Goal: Task Accomplishment & Management: Complete application form

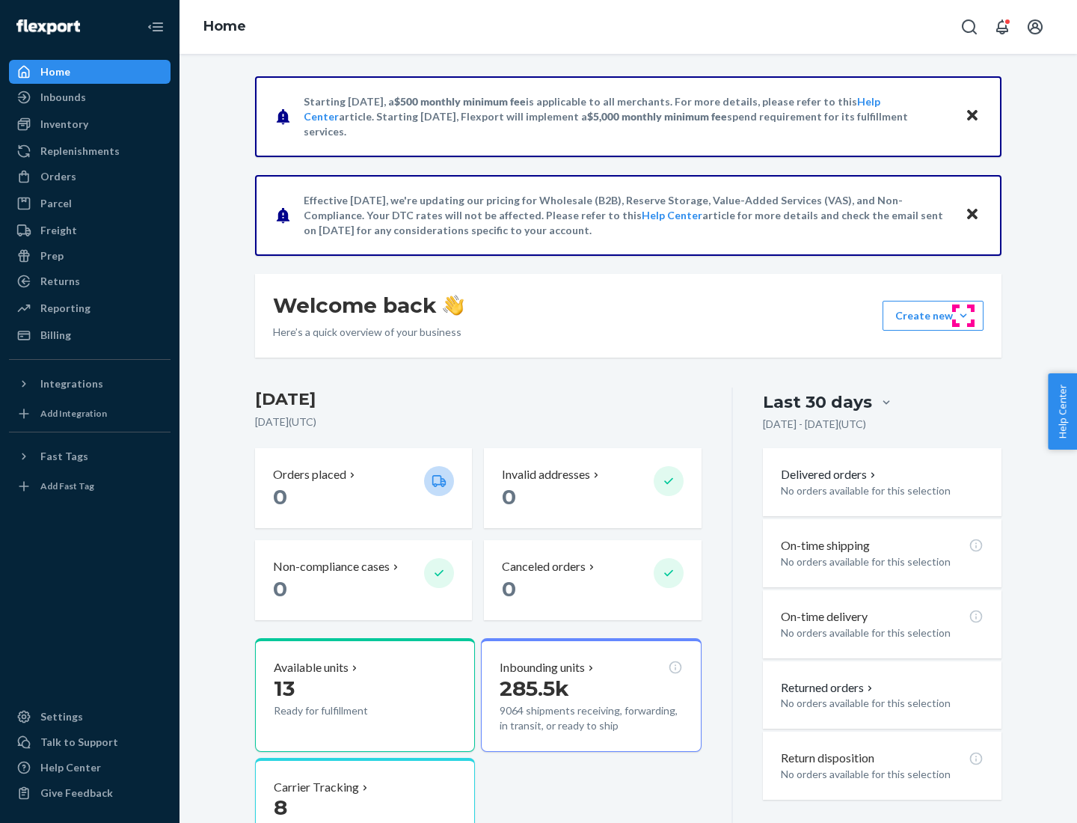
click at [963, 316] on button "Create new Create new inbound Create new order Create new product" at bounding box center [932, 316] width 101 height 30
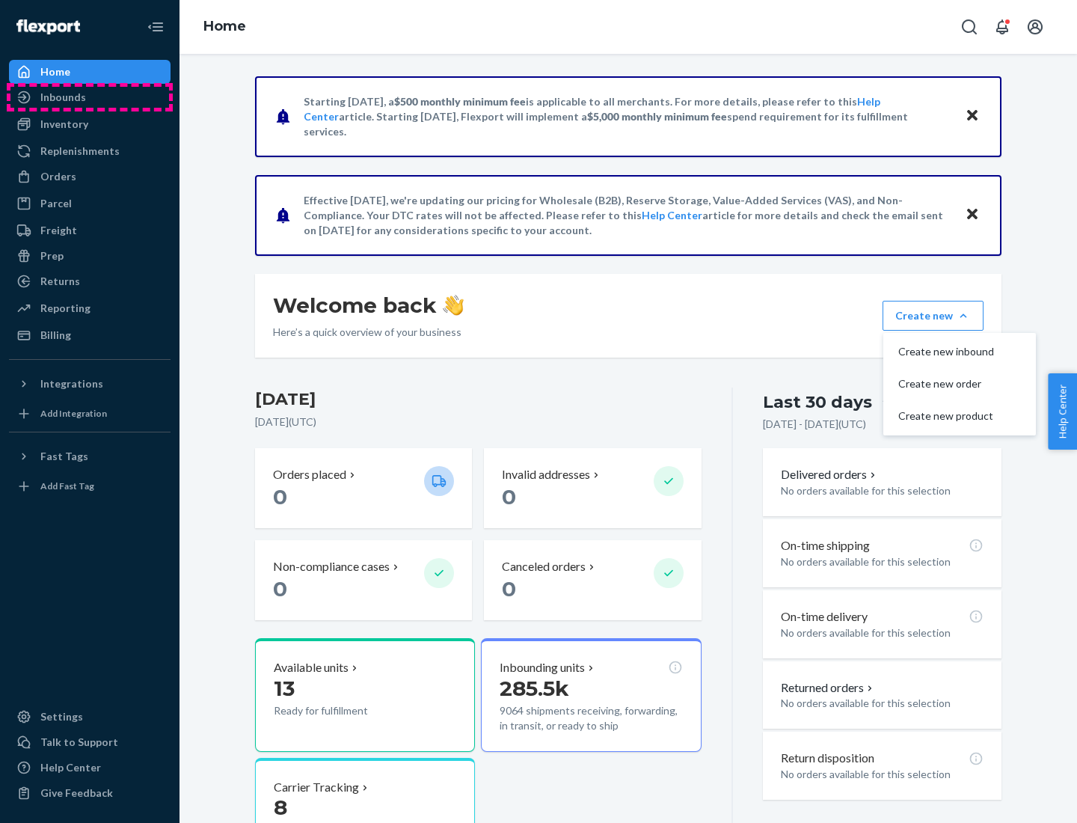
click at [90, 97] on div "Inbounds" at bounding box center [89, 97] width 159 height 21
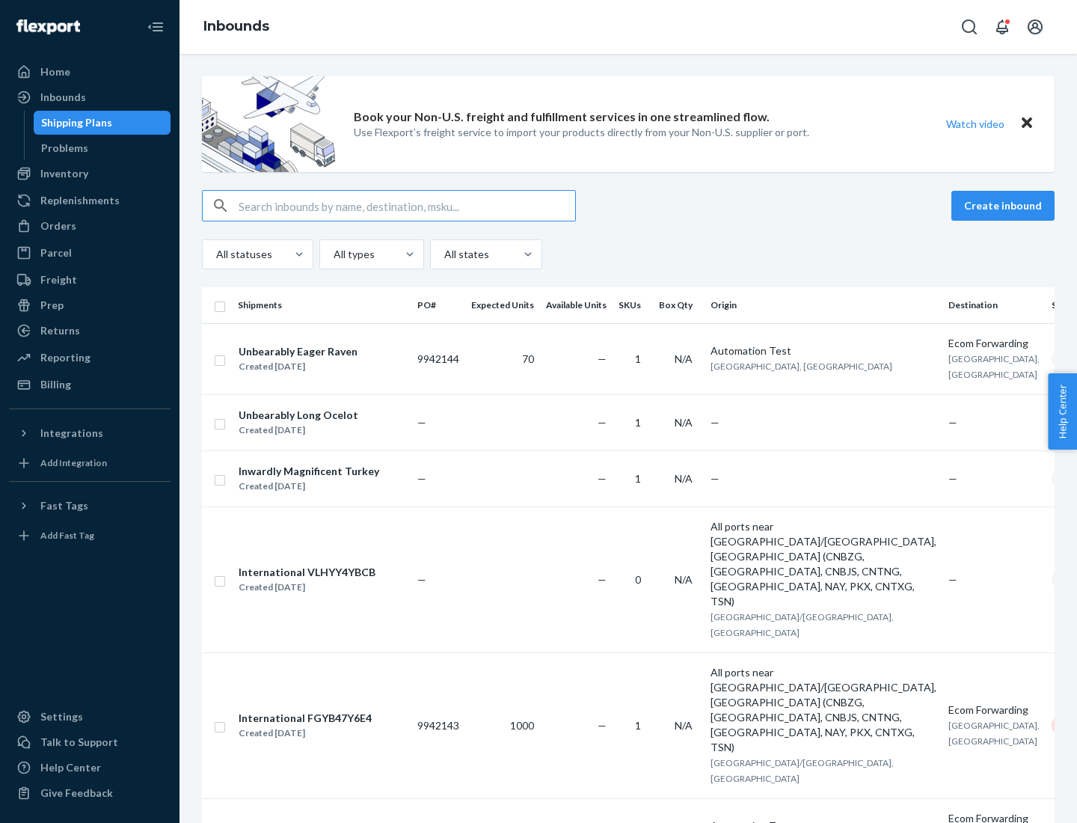
click at [1005, 206] on button "Create inbound" at bounding box center [1002, 206] width 103 height 30
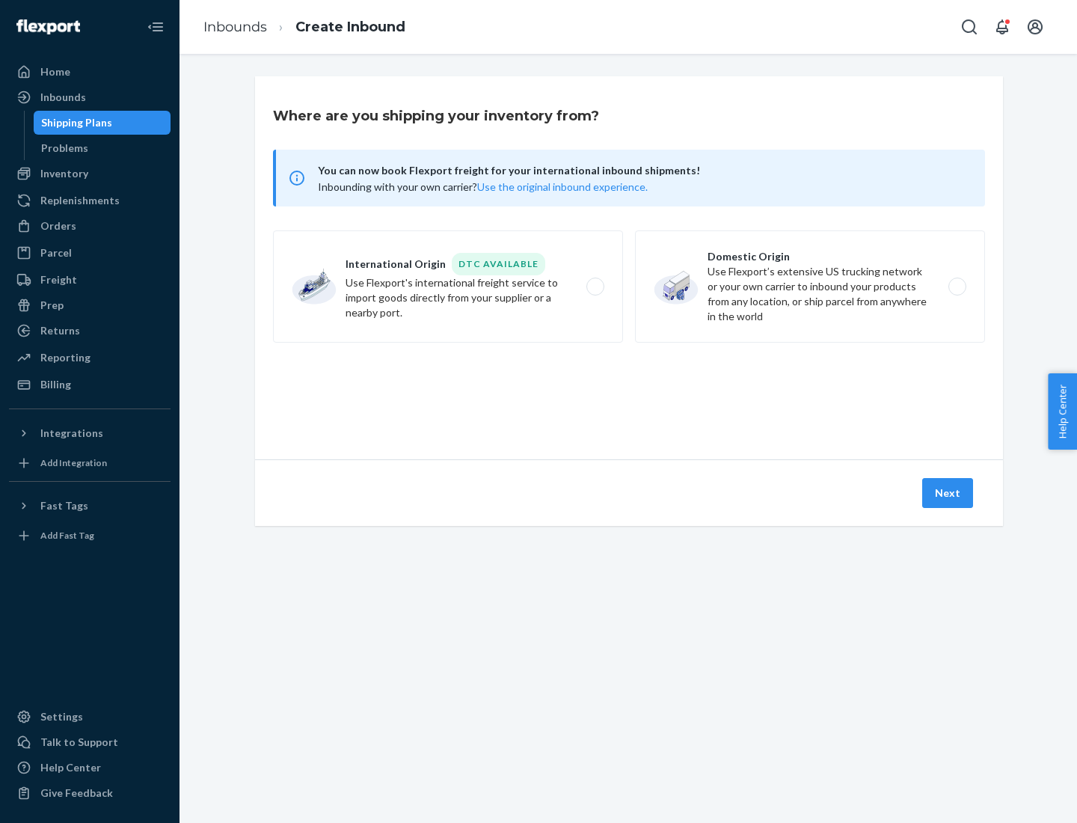
click at [810, 286] on label "Domestic Origin Use Flexport’s extensive US trucking network or your own carrie…" at bounding box center [810, 286] width 350 height 112
click at [956, 286] on input "Domestic Origin Use Flexport’s extensive US trucking network or your own carrie…" at bounding box center [961, 287] width 10 height 10
radio input "true"
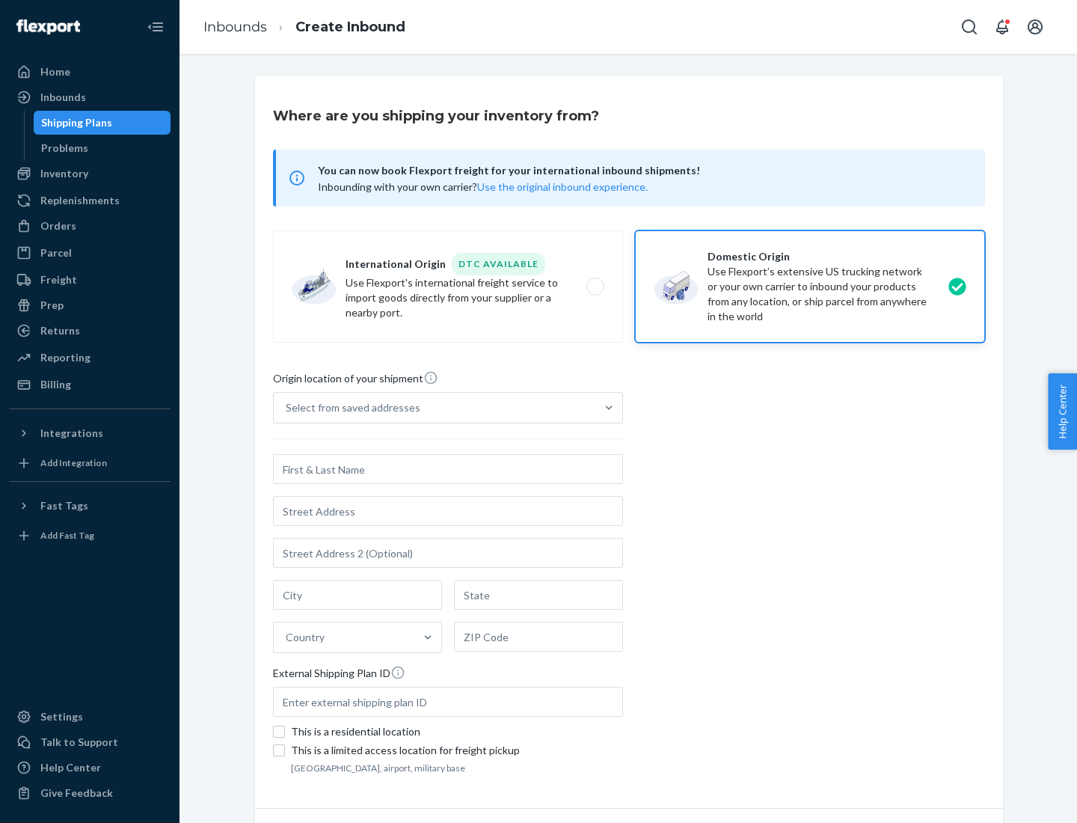
click at [434, 408] on div "Select from saved addresses" at bounding box center [435, 408] width 322 height 30
click at [287, 408] on input "Select from saved addresses" at bounding box center [286, 407] width 1 height 15
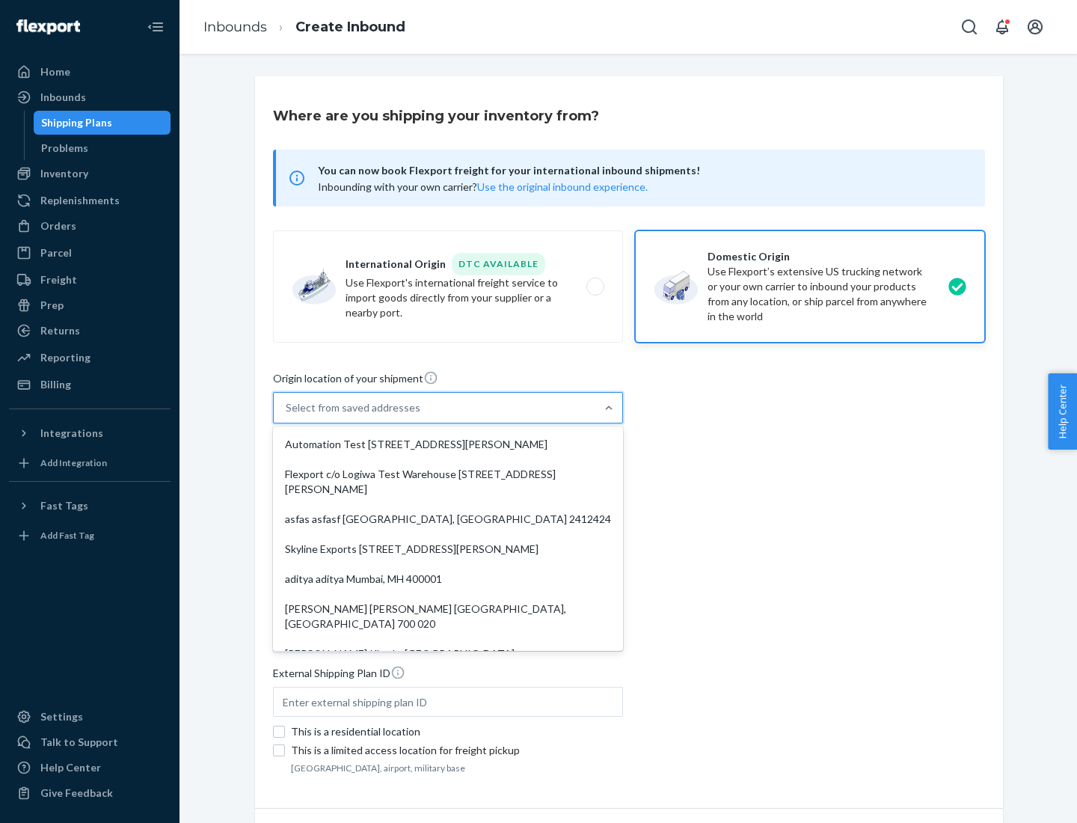
scroll to position [6, 0]
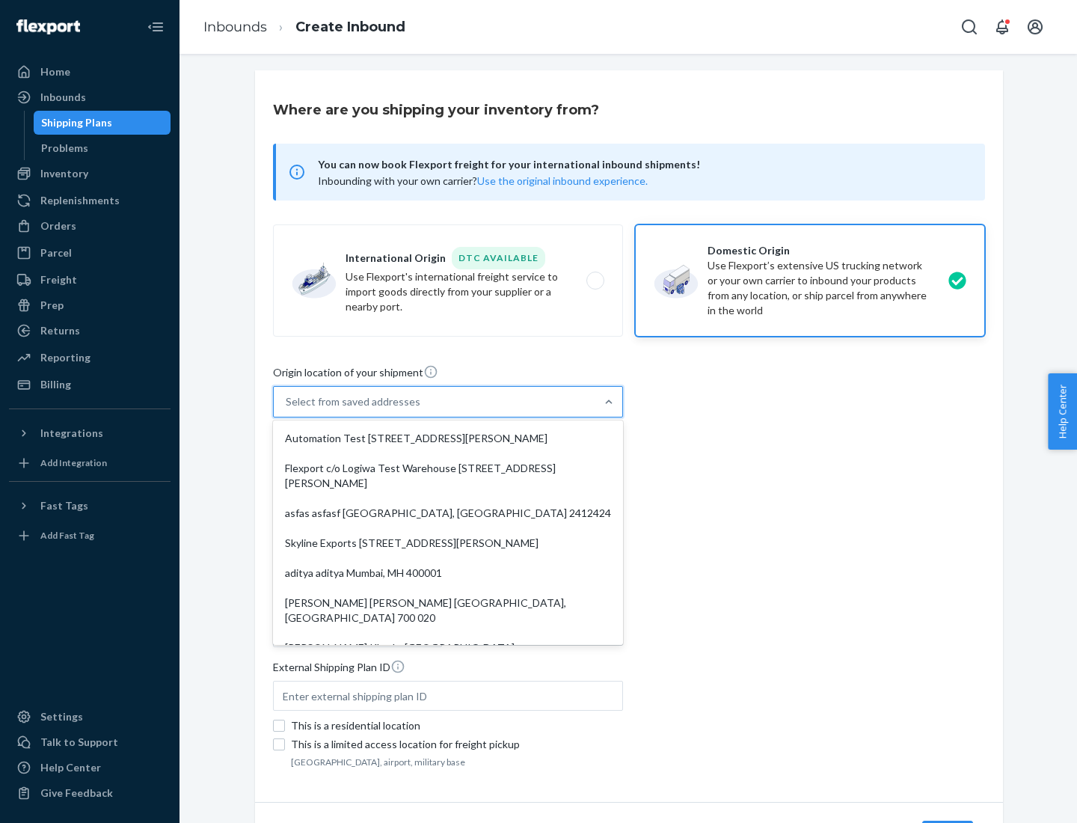
click at [448, 438] on div "Automation Test [STREET_ADDRESS][PERSON_NAME]" at bounding box center [448, 438] width 344 height 30
click at [287, 409] on input "option Automation Test [STREET_ADDRESS][PERSON_NAME]. 9 results available. Use …" at bounding box center [286, 401] width 1 height 15
type input "Automation Test"
type input "9th Floor"
type input "[GEOGRAPHIC_DATA]"
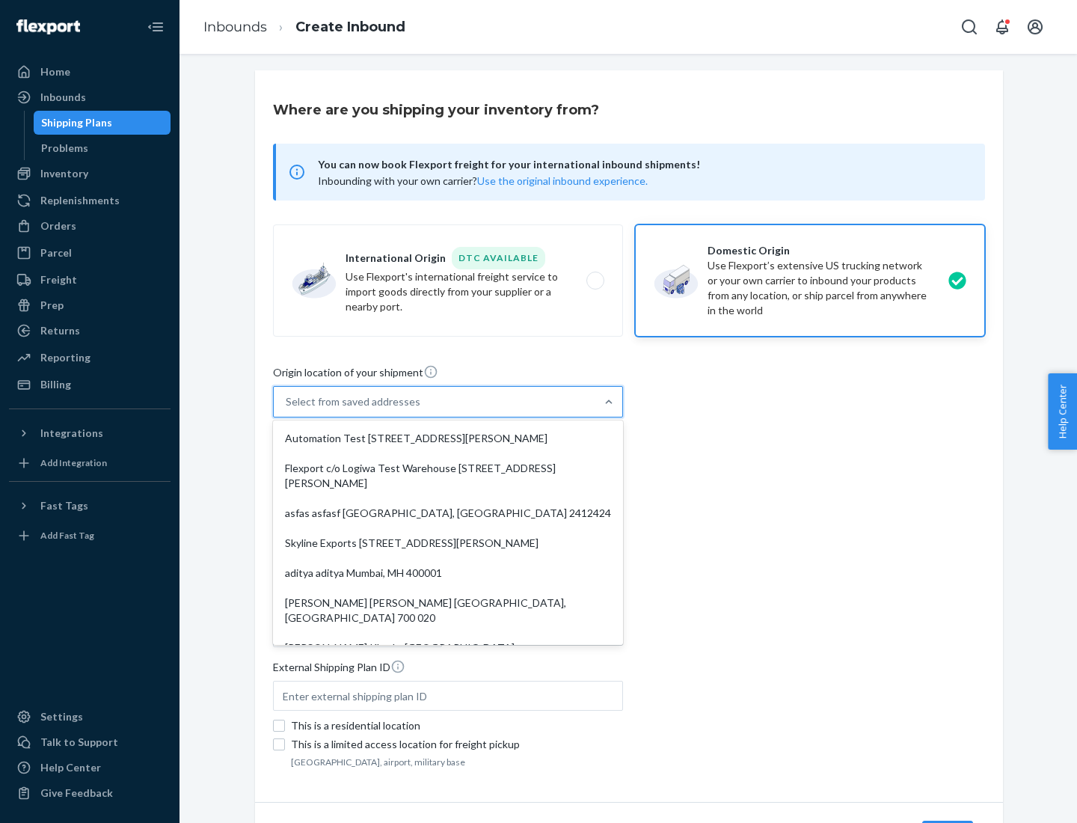
type input "CA"
type input "94104"
type input "[STREET_ADDRESS][PERSON_NAME]"
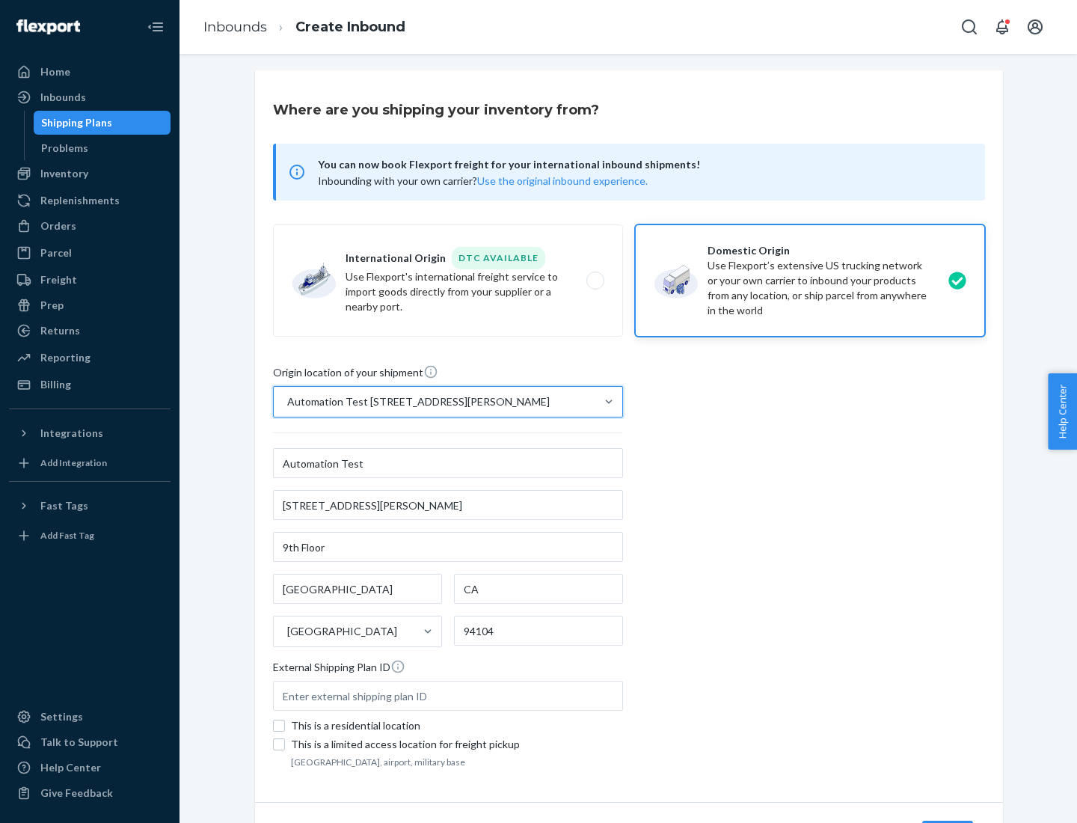
scroll to position [87, 0]
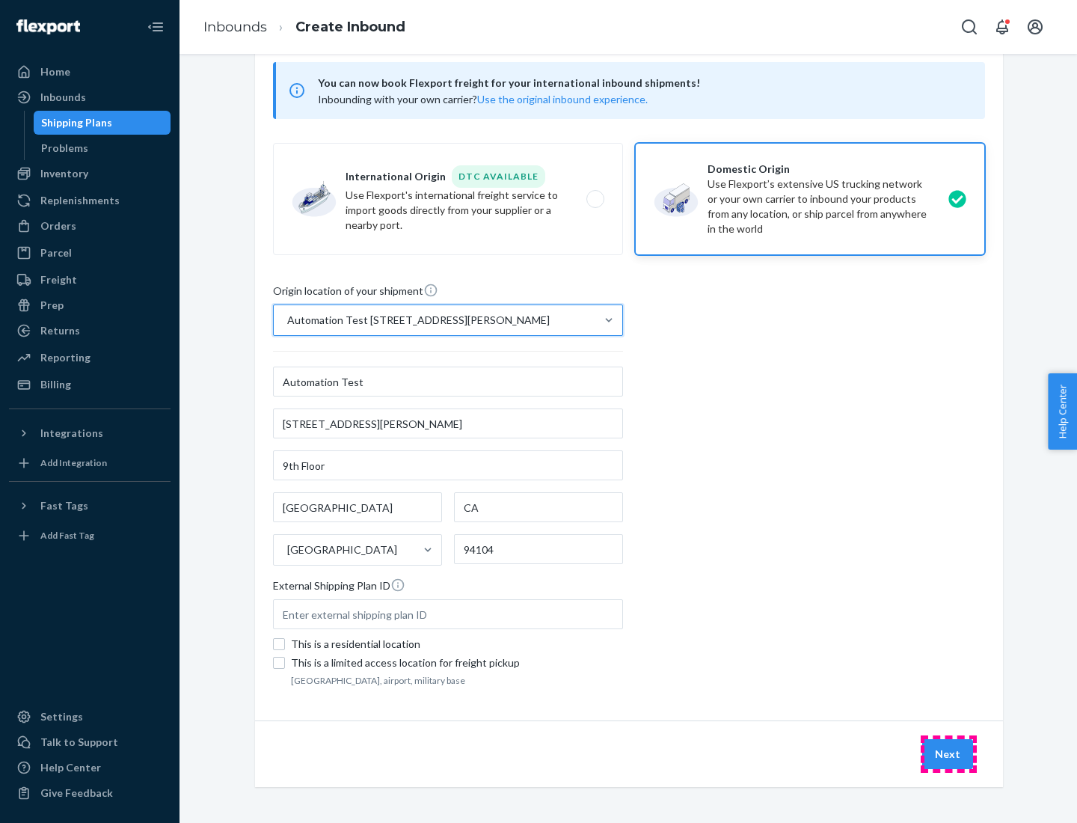
click at [948, 754] on button "Next" at bounding box center [947, 754] width 51 height 30
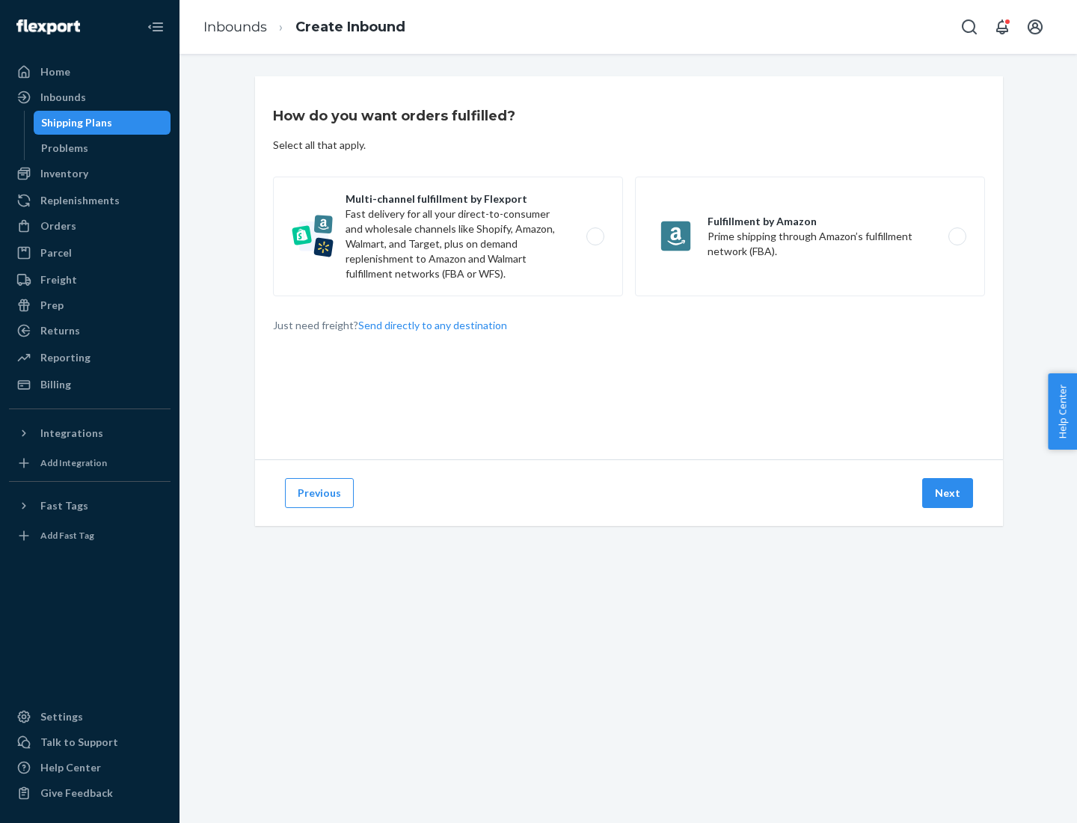
click at [448, 236] on label "Multi-channel fulfillment by Flexport Fast delivery for all your direct-to-cons…" at bounding box center [448, 236] width 350 height 120
click at [594, 236] on input "Multi-channel fulfillment by Flexport Fast delivery for all your direct-to-cons…" at bounding box center [599, 237] width 10 height 10
radio input "true"
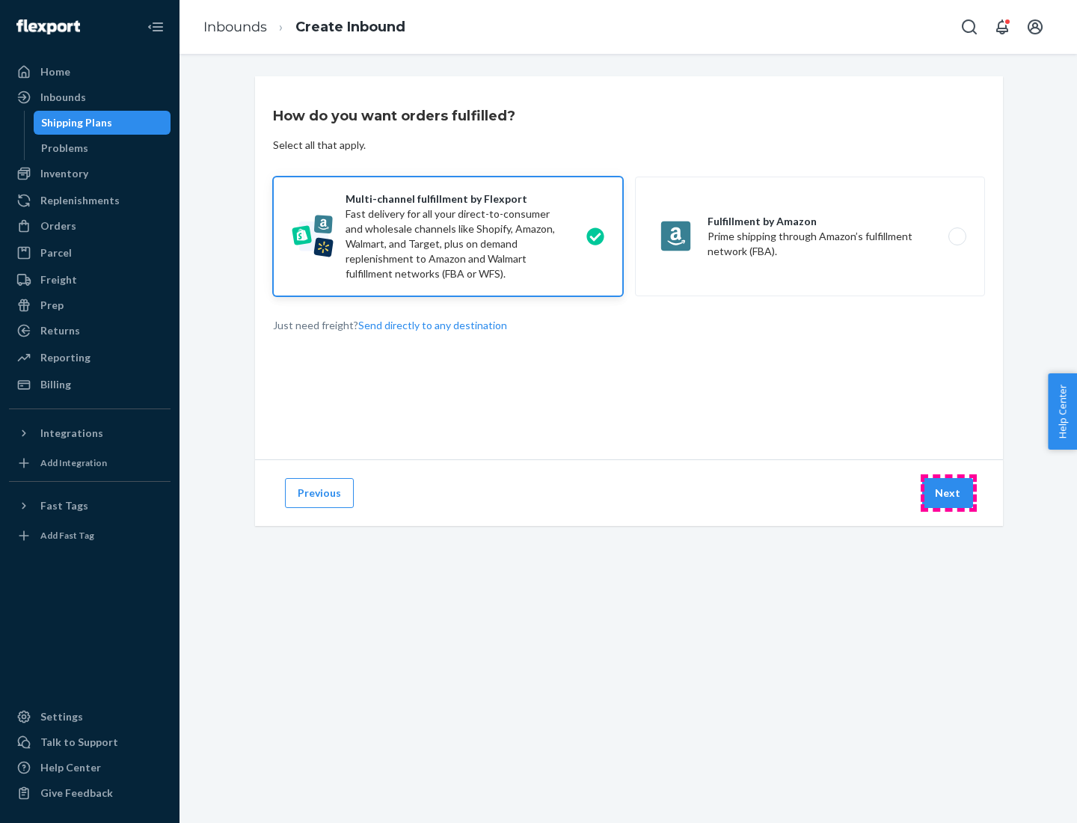
click at [948, 493] on button "Next" at bounding box center [947, 493] width 51 height 30
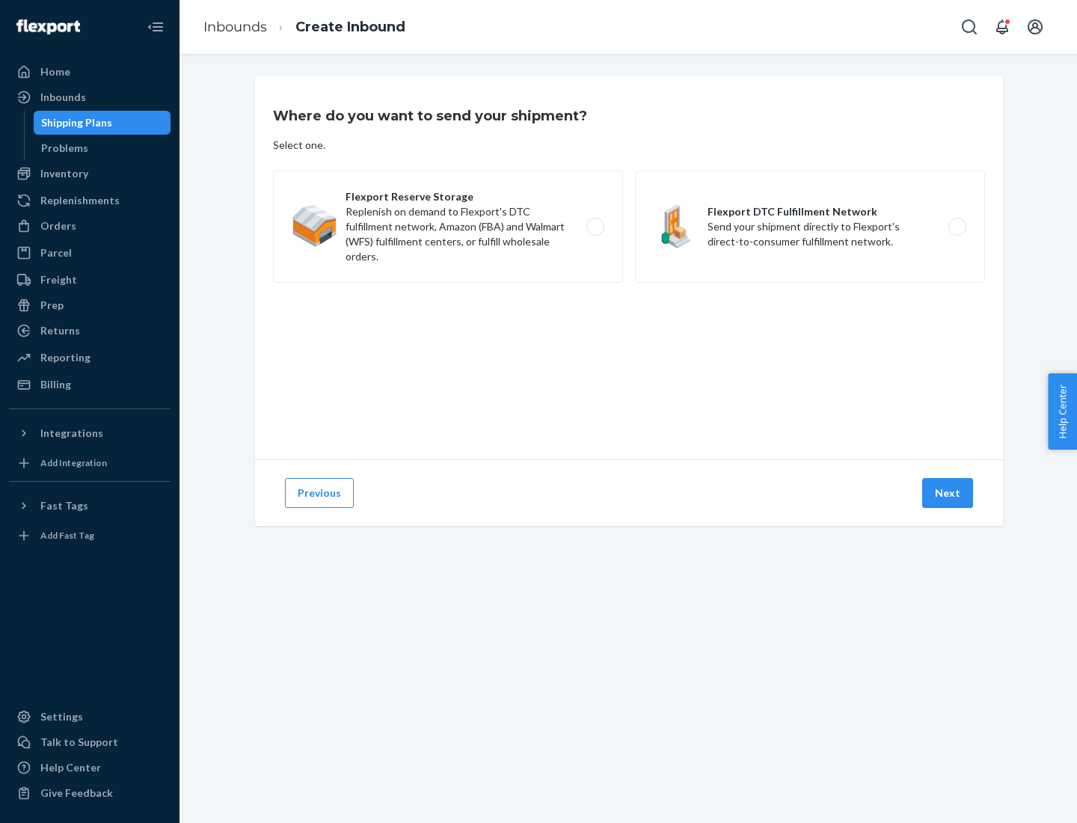
click at [810, 227] on label "Flexport DTC Fulfillment Network Send your shipment directly to Flexport's dire…" at bounding box center [810, 226] width 350 height 112
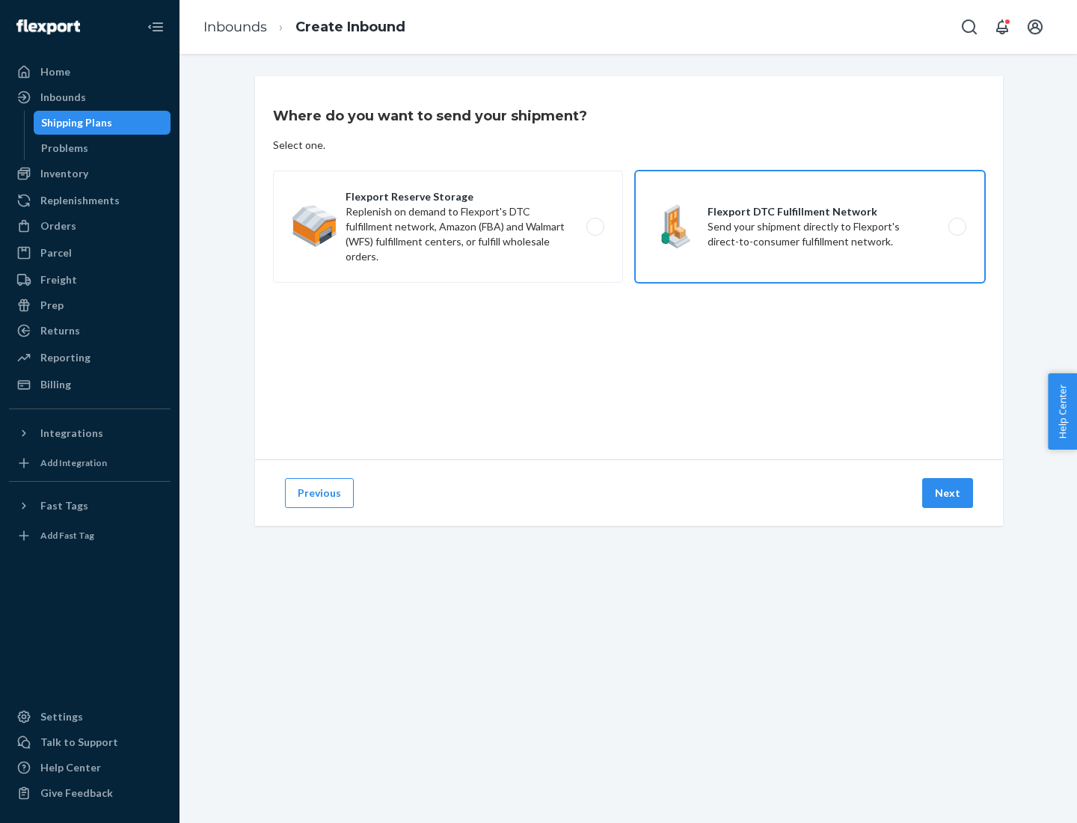
click at [956, 227] on input "Flexport DTC Fulfillment Network Send your shipment directly to Flexport's dire…" at bounding box center [961, 227] width 10 height 10
radio input "true"
click at [948, 493] on button "Next" at bounding box center [947, 493] width 51 height 30
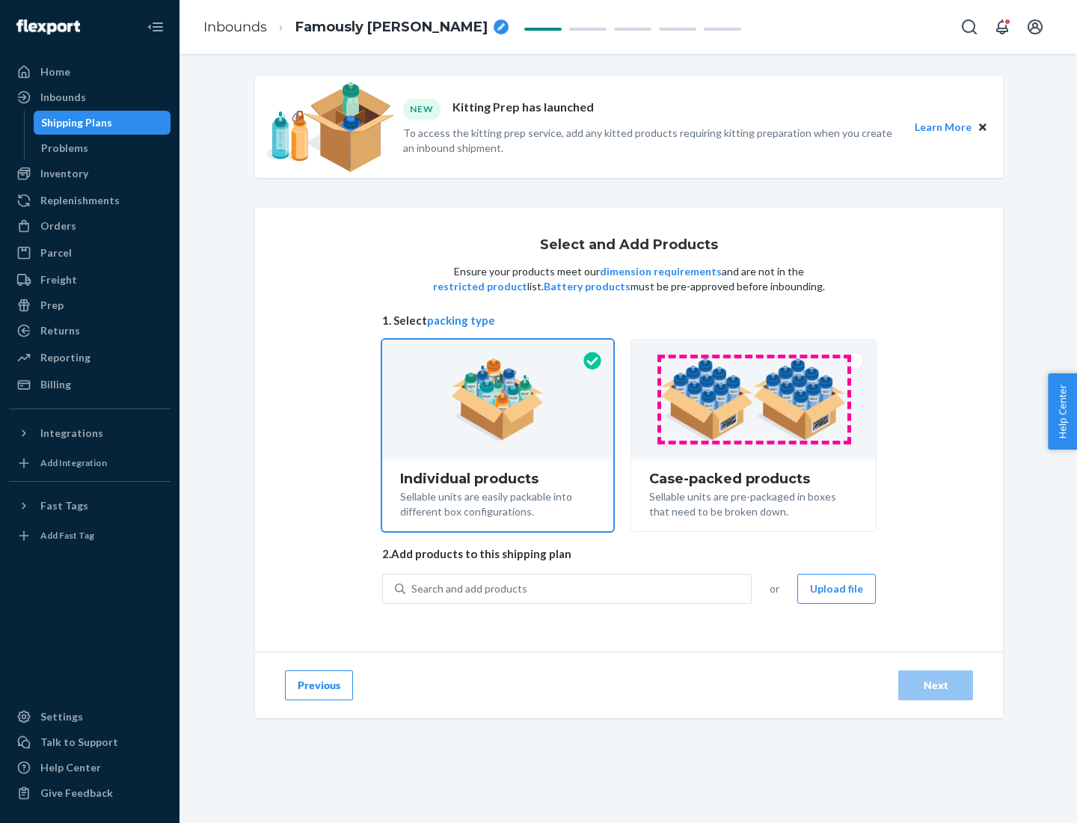
click at [754, 399] on img at bounding box center [753, 399] width 186 height 82
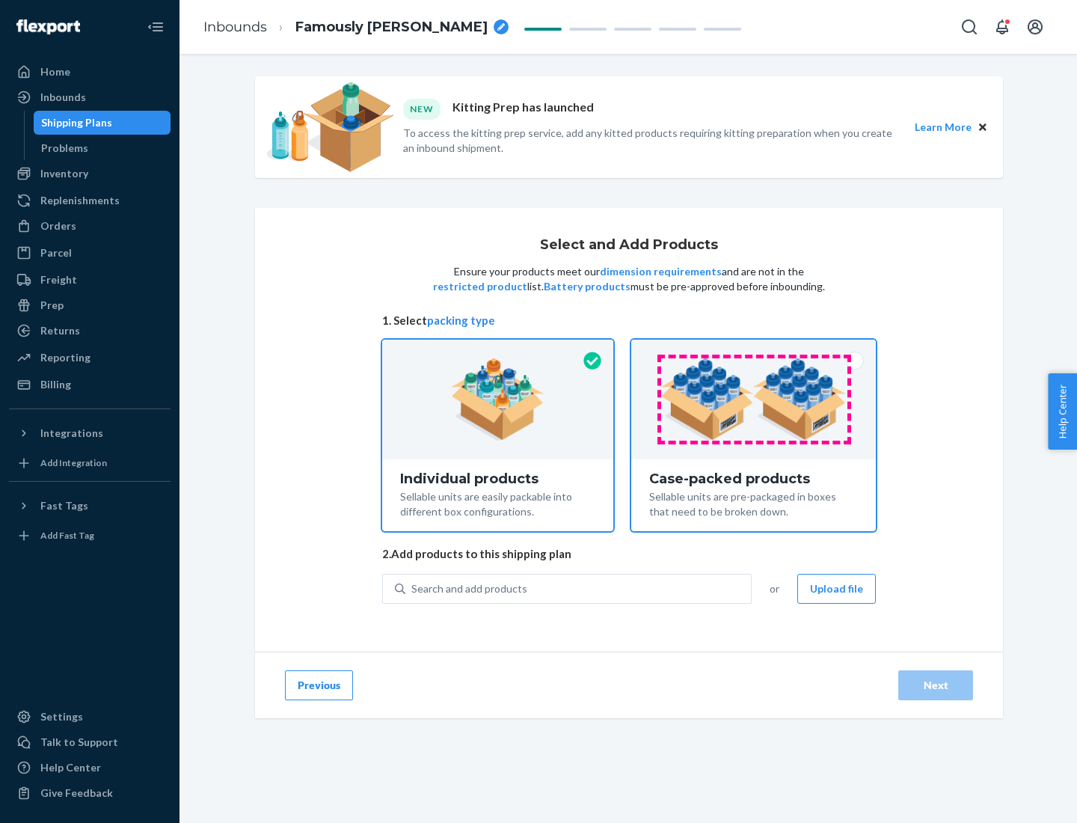
click at [754, 349] on input "Case-packed products Sellable units are pre-packaged in boxes that need to be b…" at bounding box center [753, 344] width 10 height 10
radio input "true"
radio input "false"
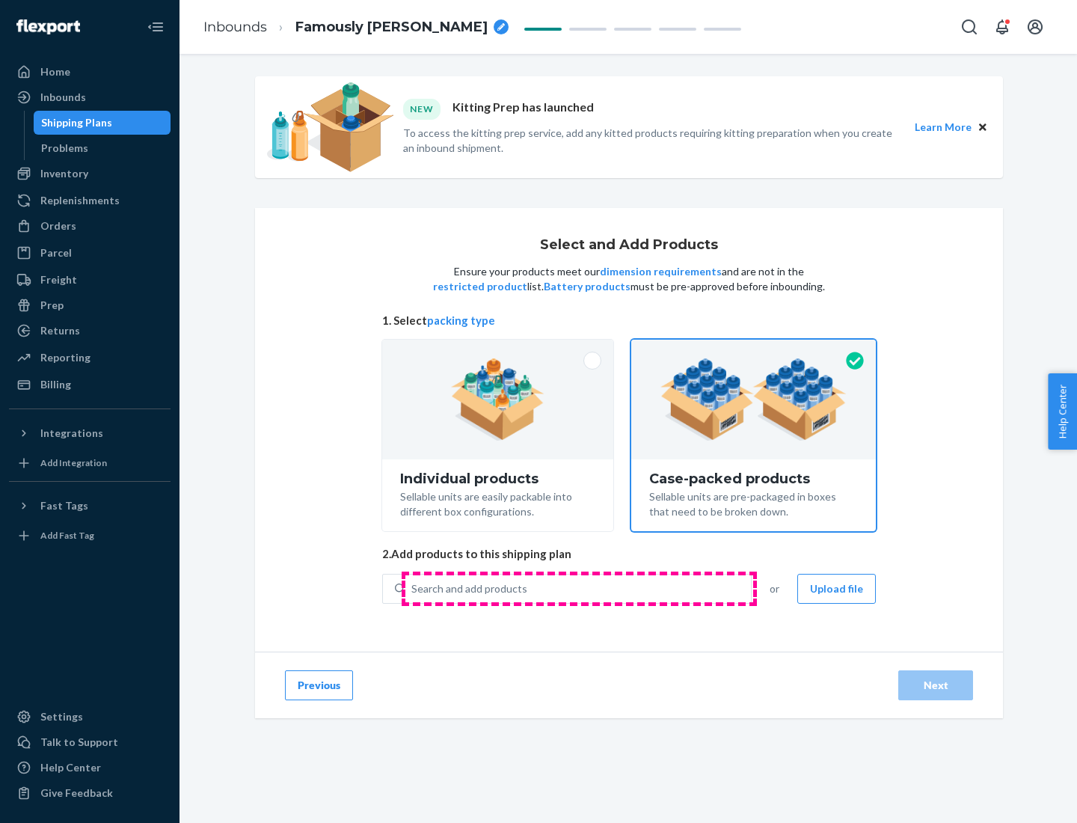
click at [579, 588] on div "Search and add products" at bounding box center [577, 588] width 345 height 27
click at [413, 588] on input "Search and add products" at bounding box center [411, 588] width 1 height 15
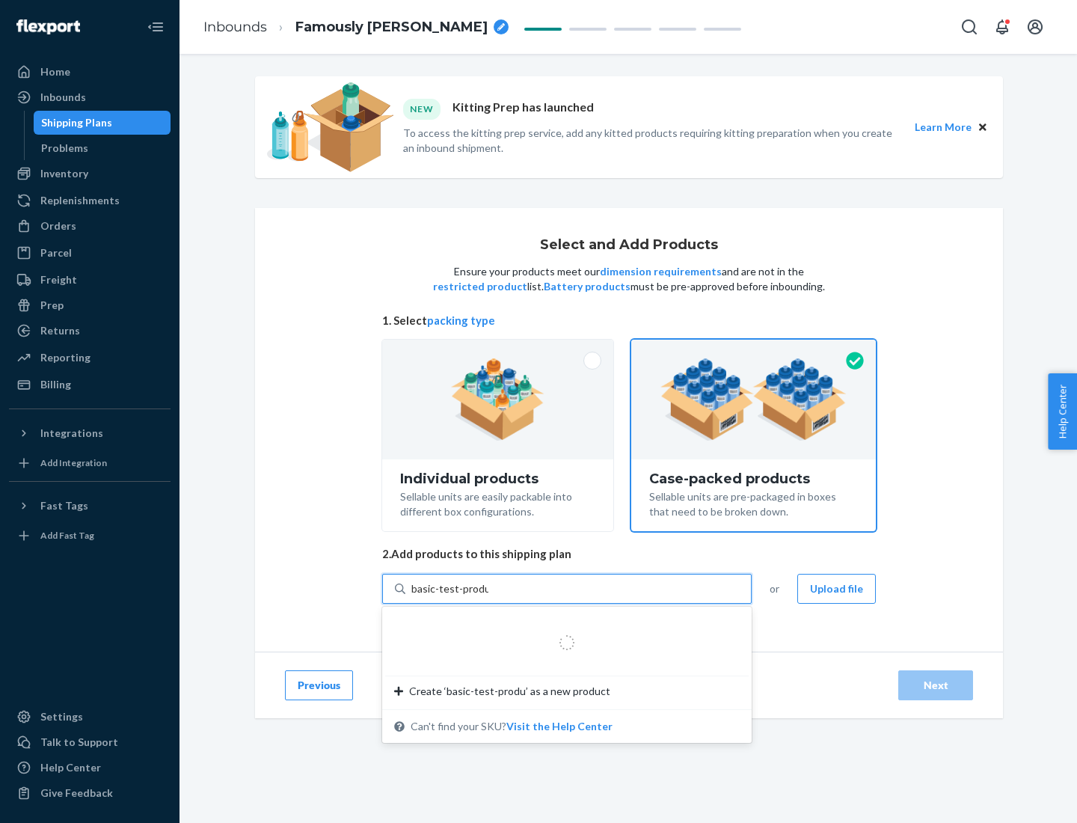
type input "basic-test-product-1"
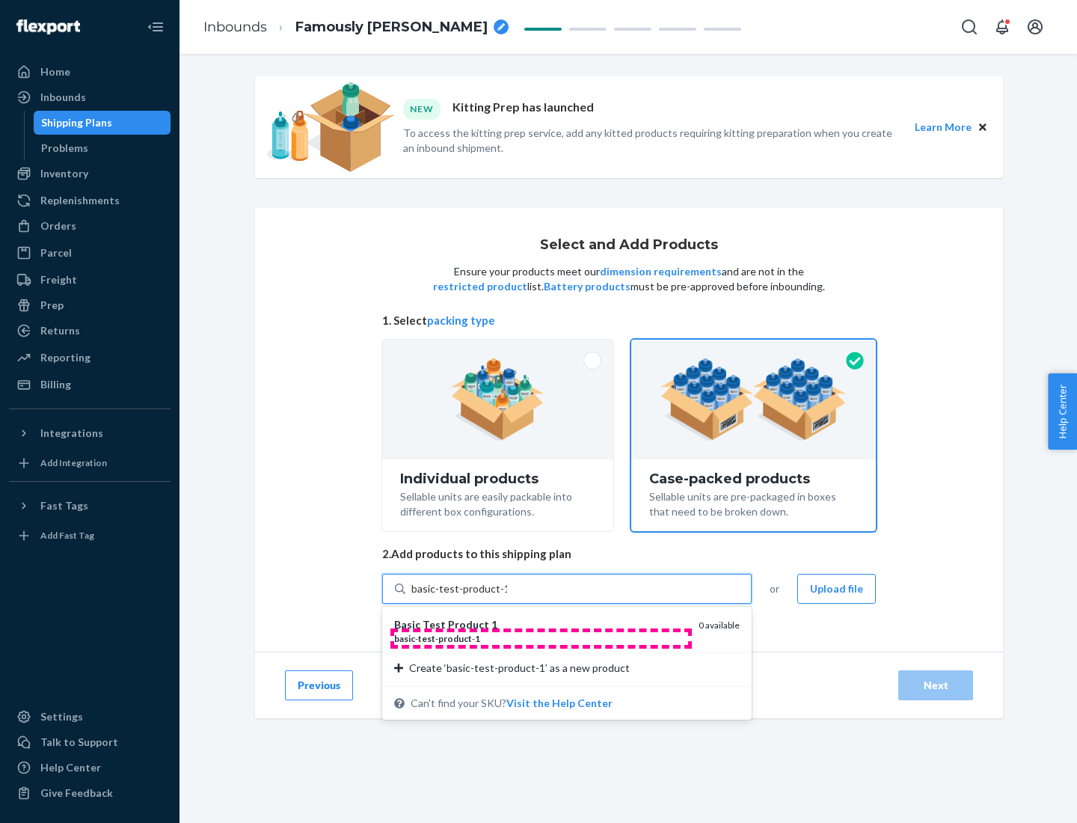
click at [541, 638] on div "basic - test - product - 1" at bounding box center [540, 638] width 292 height 13
click at [507, 596] on input "basic-test-product-1" at bounding box center [459, 588] width 96 height 15
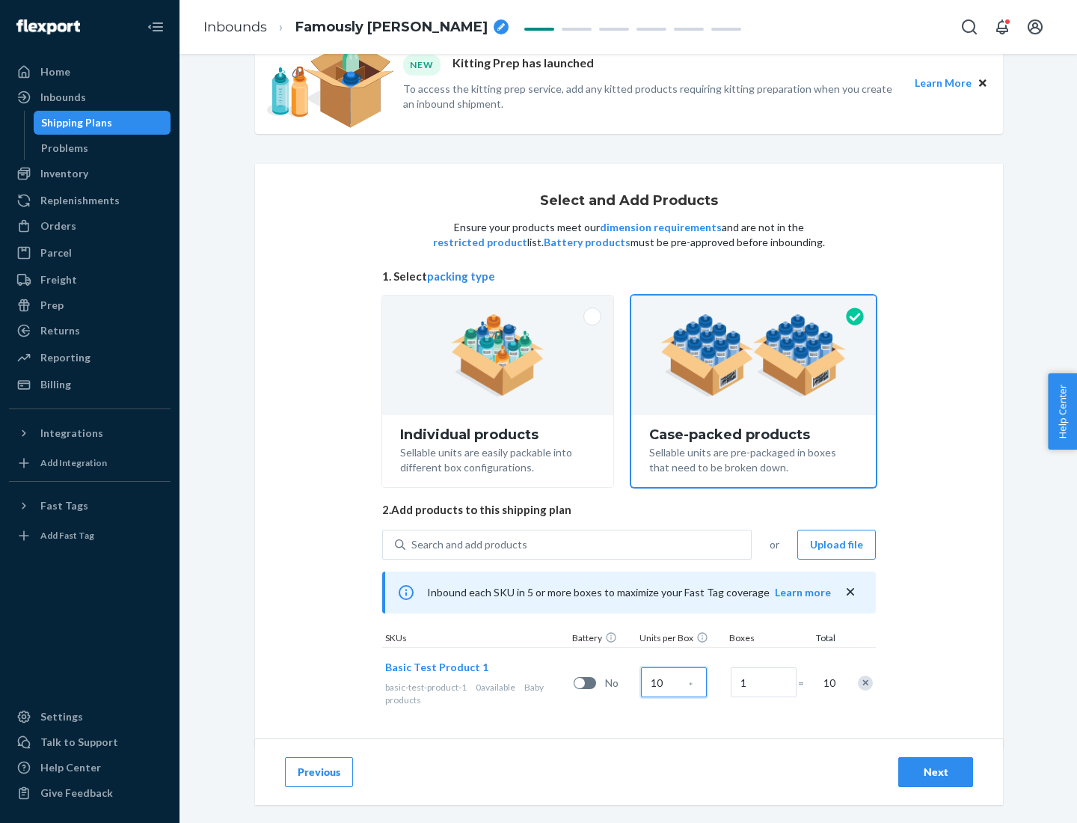
scroll to position [54, 0]
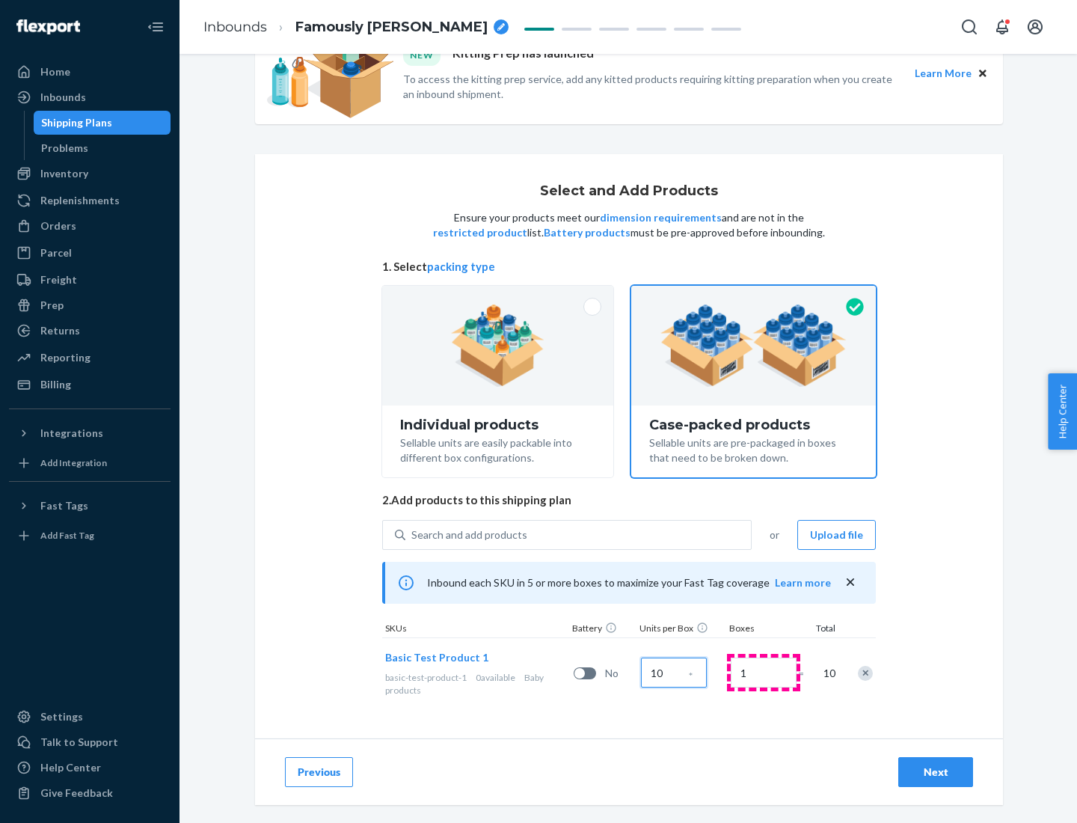
type input "10"
type input "7"
click at [935, 772] on div "Next" at bounding box center [935, 771] width 49 height 15
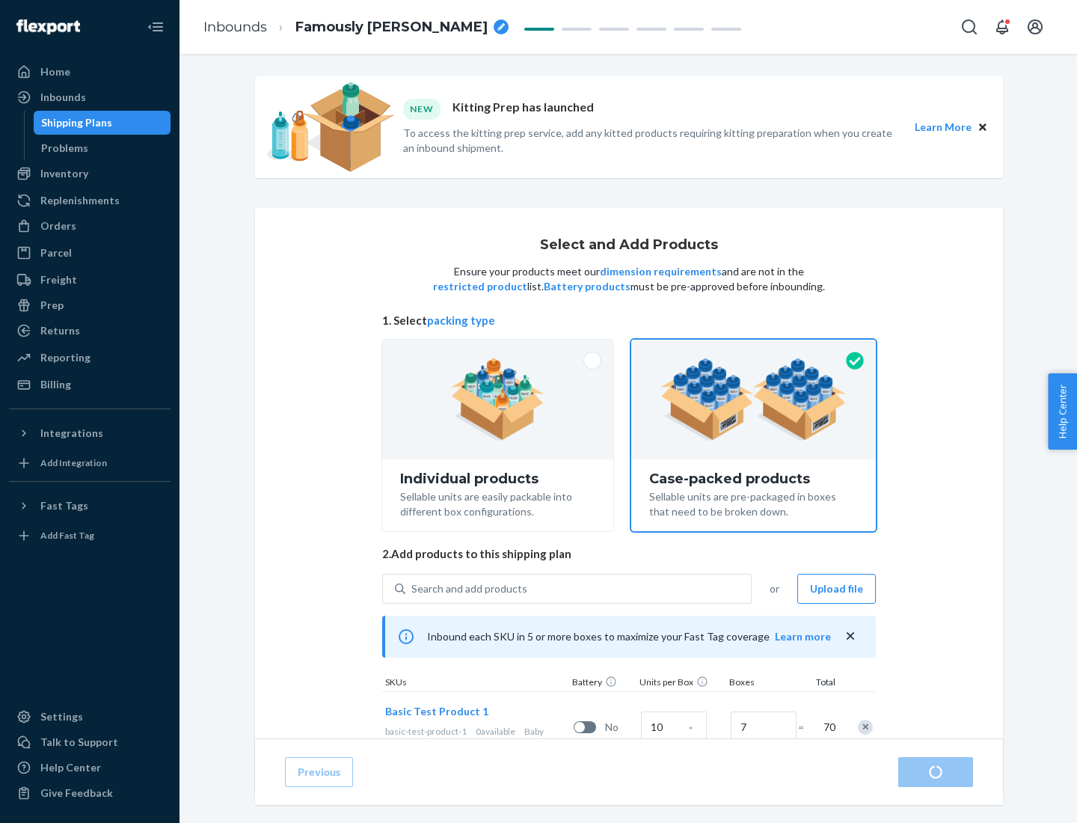
radio input "true"
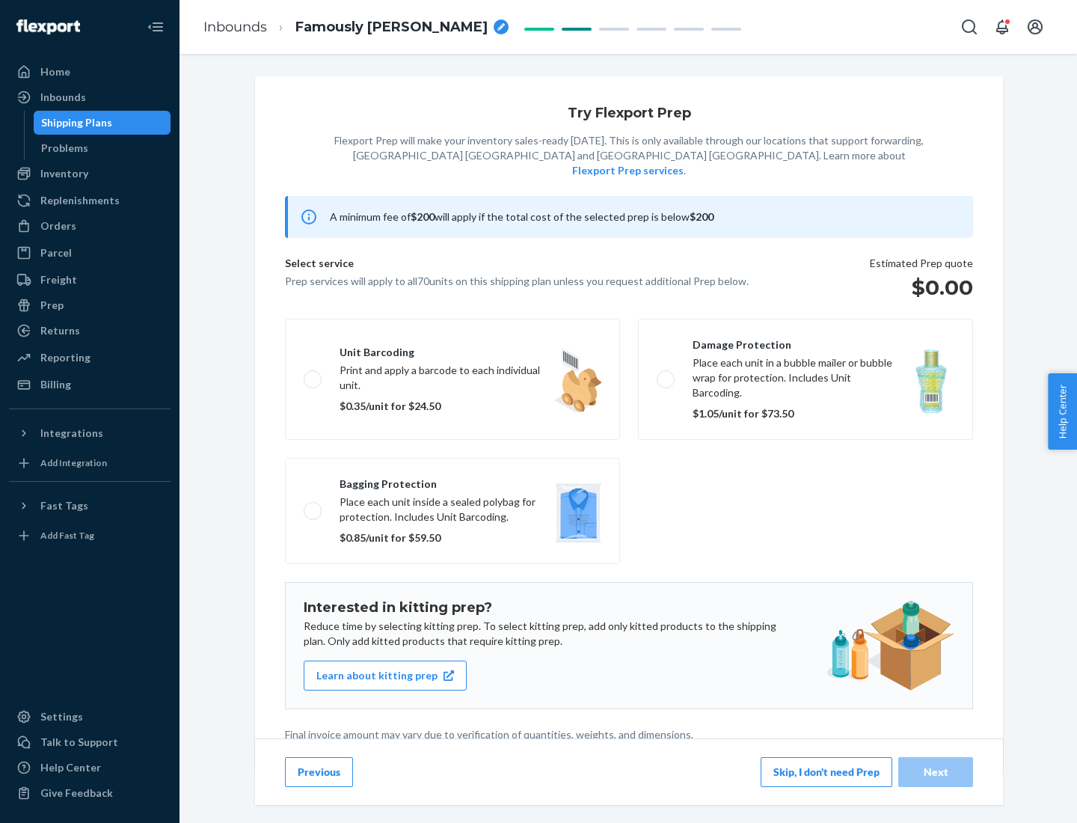
scroll to position [4, 0]
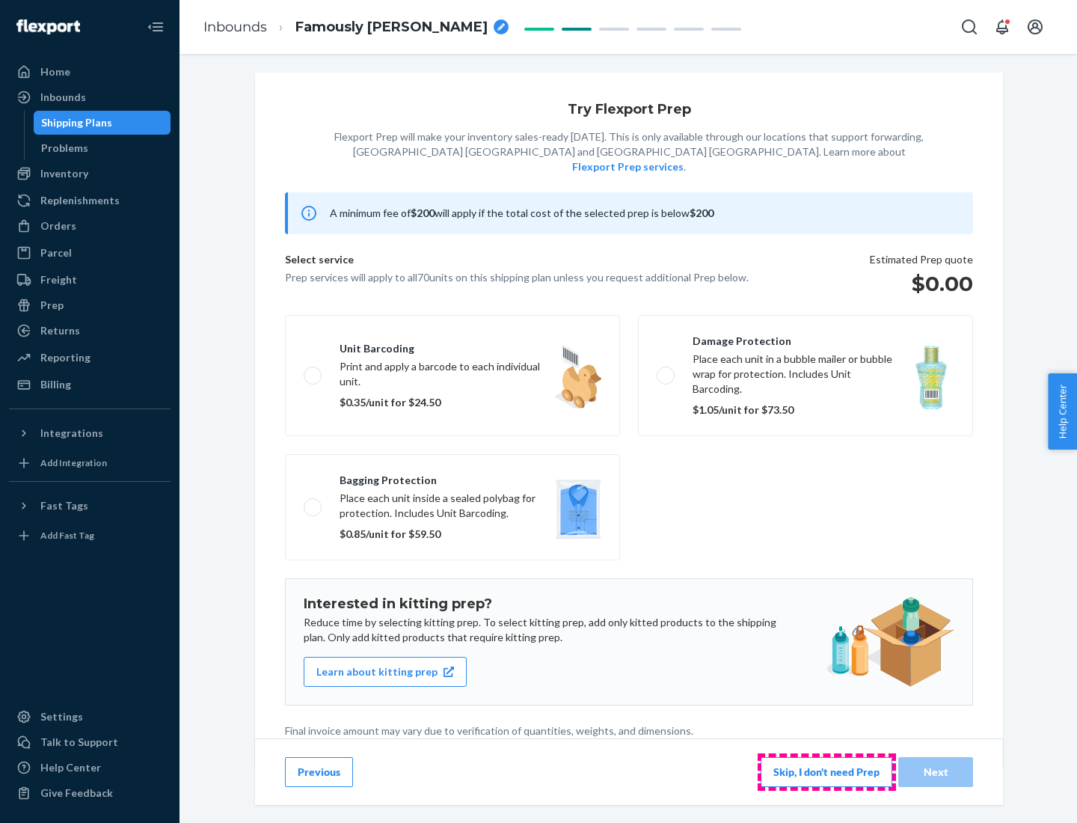
click at [826, 771] on button "Skip, I don't need Prep" at bounding box center [826, 772] width 132 height 30
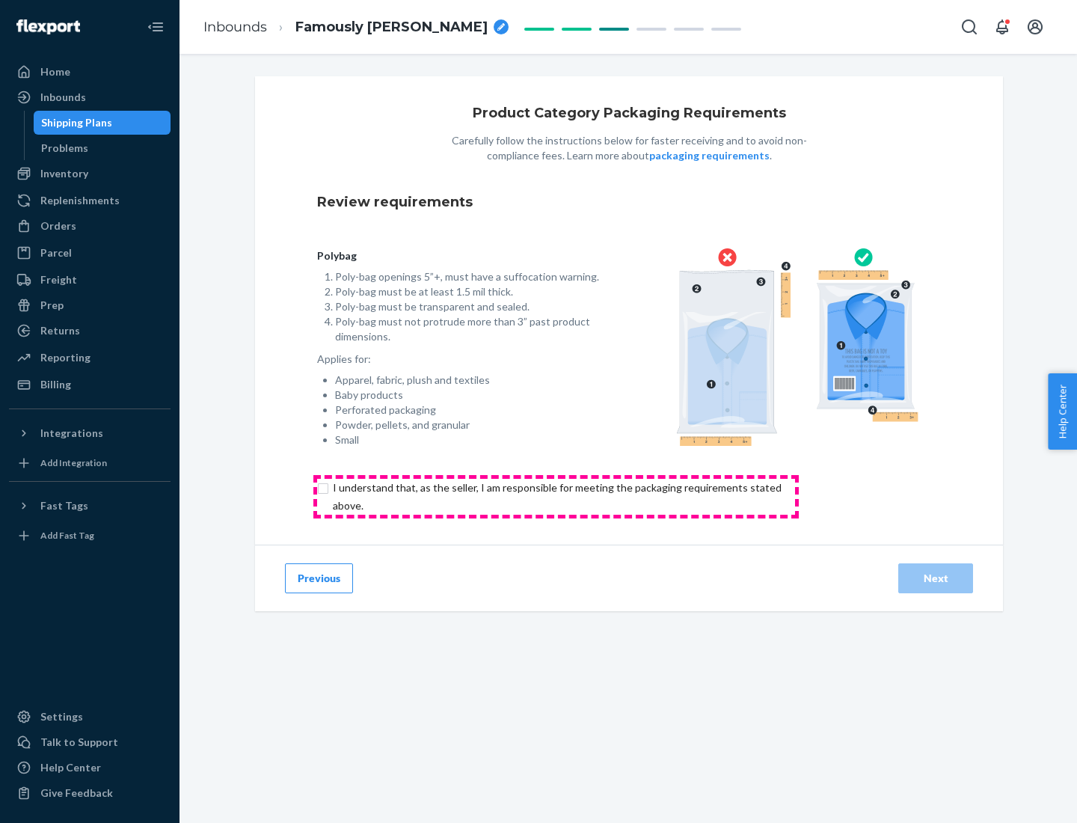
click at [556, 496] on input "checkbox" at bounding box center [565, 497] width 497 height 36
checkbox input "true"
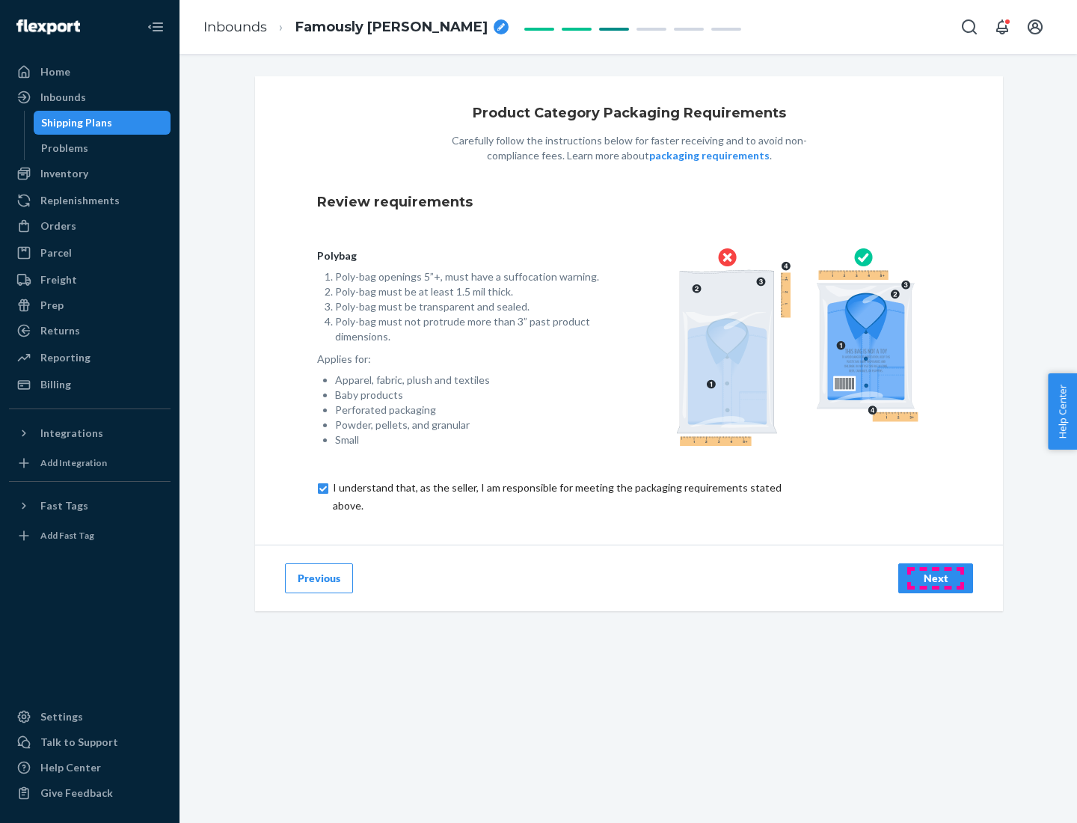
click at [935, 577] on div "Next" at bounding box center [935, 578] width 49 height 15
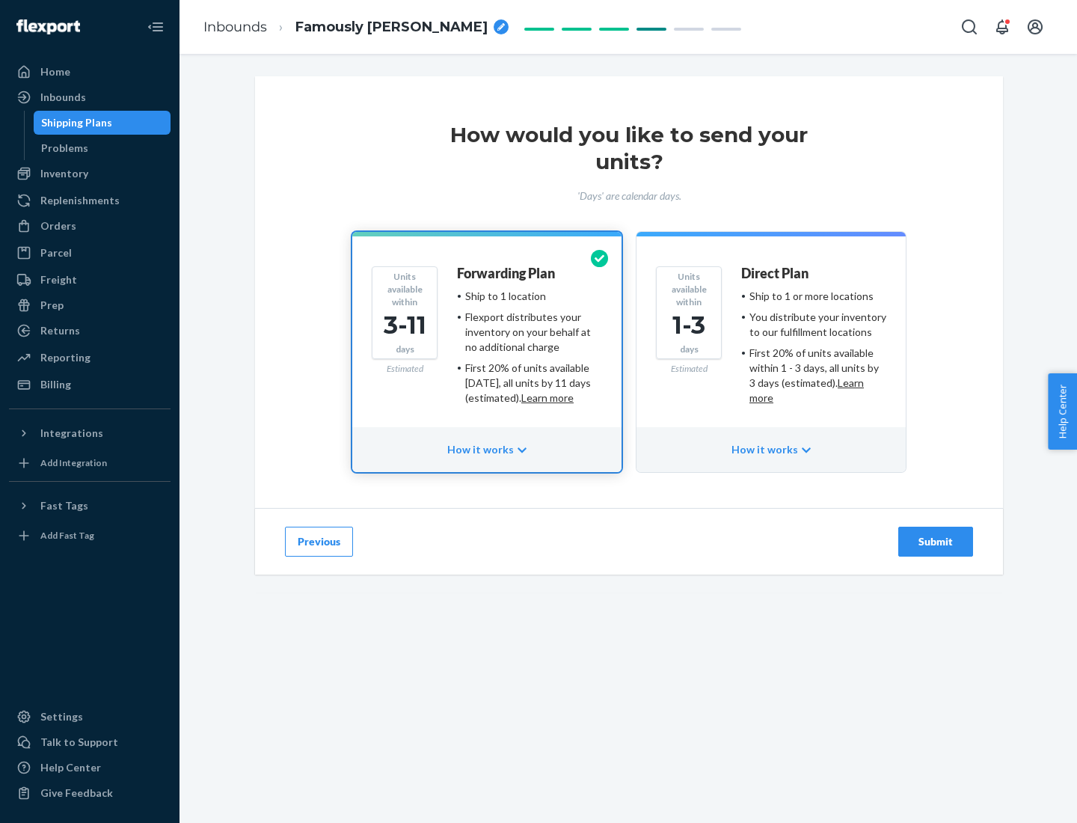
click at [771, 341] on ul "Ship to 1 or more locations You distribute your inventory to our fulfillment lo…" at bounding box center [813, 347] width 145 height 117
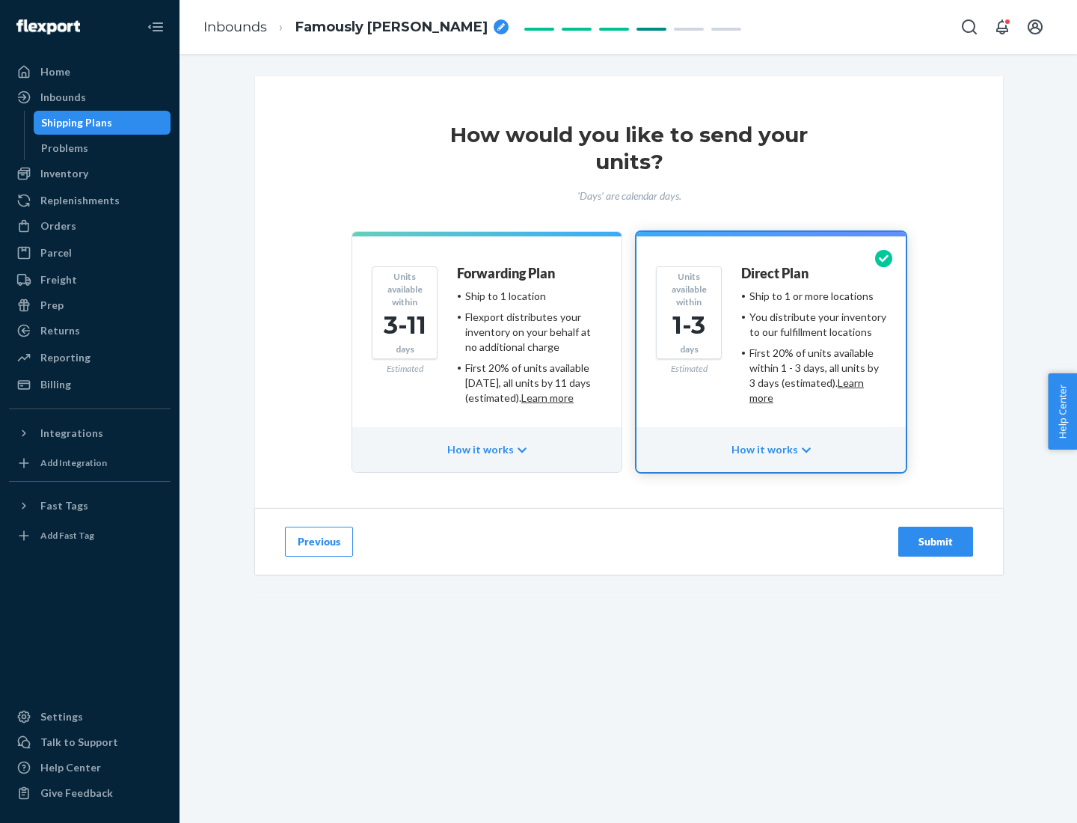
click at [935, 541] on div "Submit" at bounding box center [935, 541] width 49 height 15
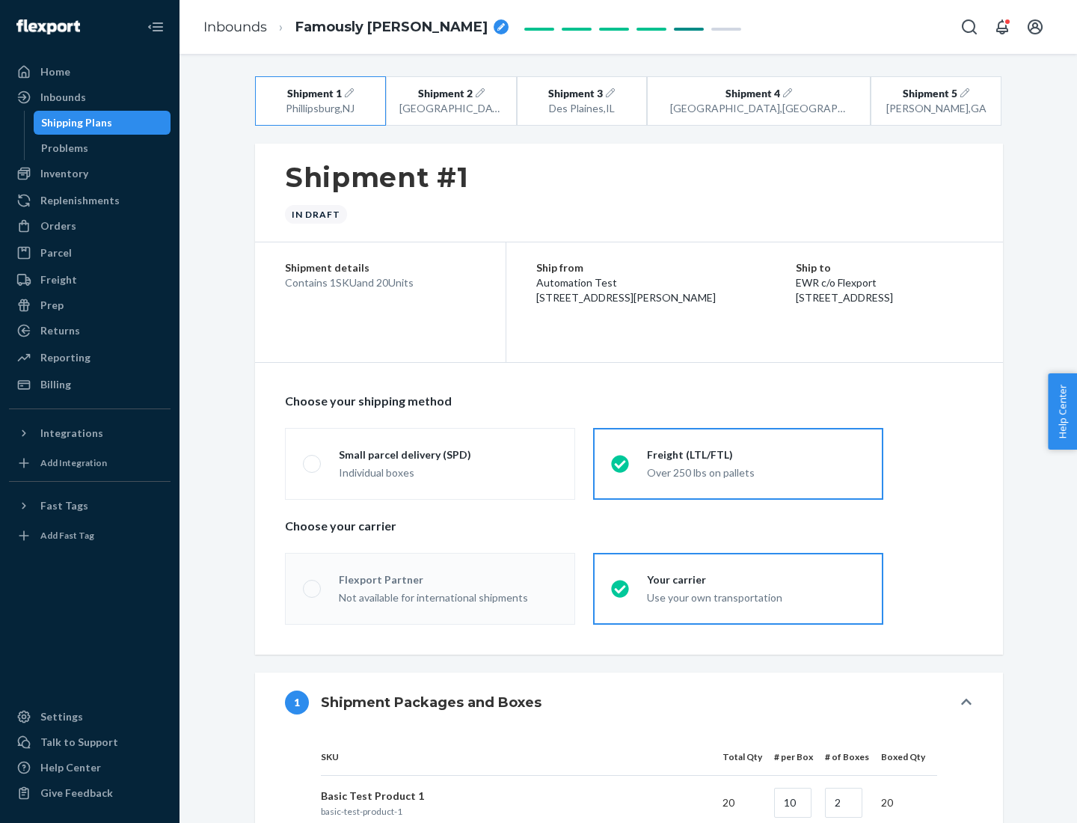
radio input "true"
radio input "false"
radio input "true"
radio input "false"
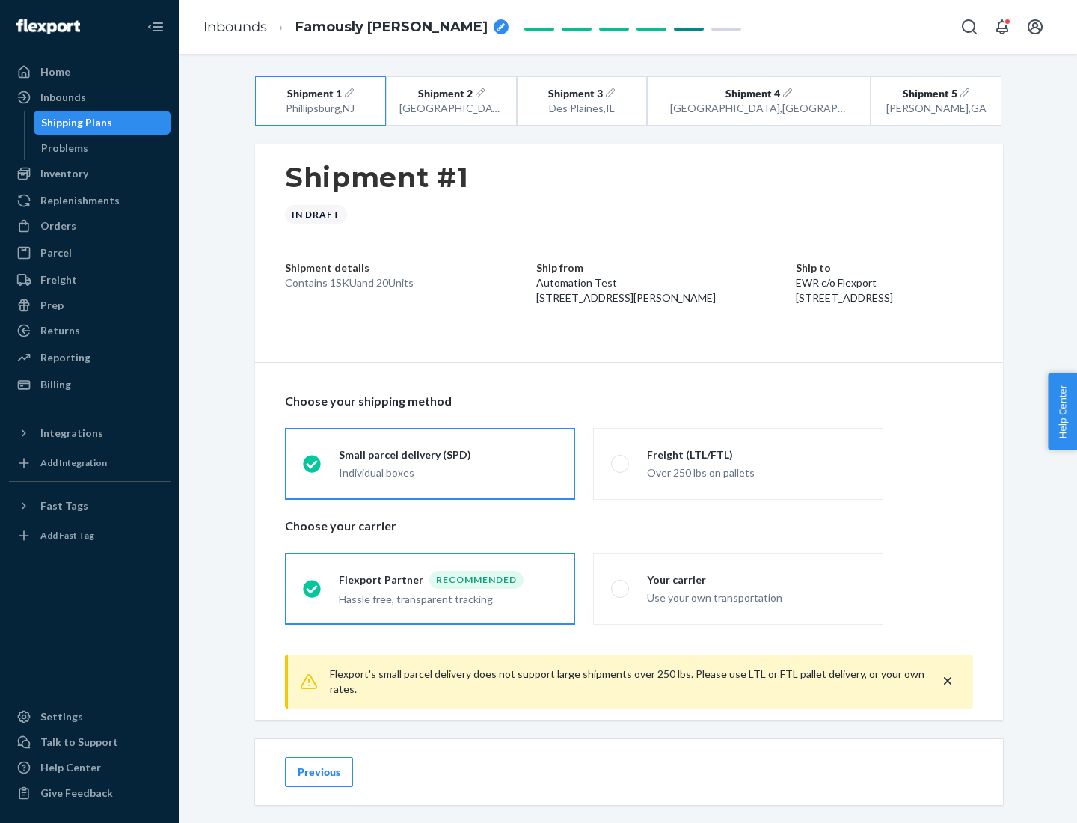
scroll to position [16, 0]
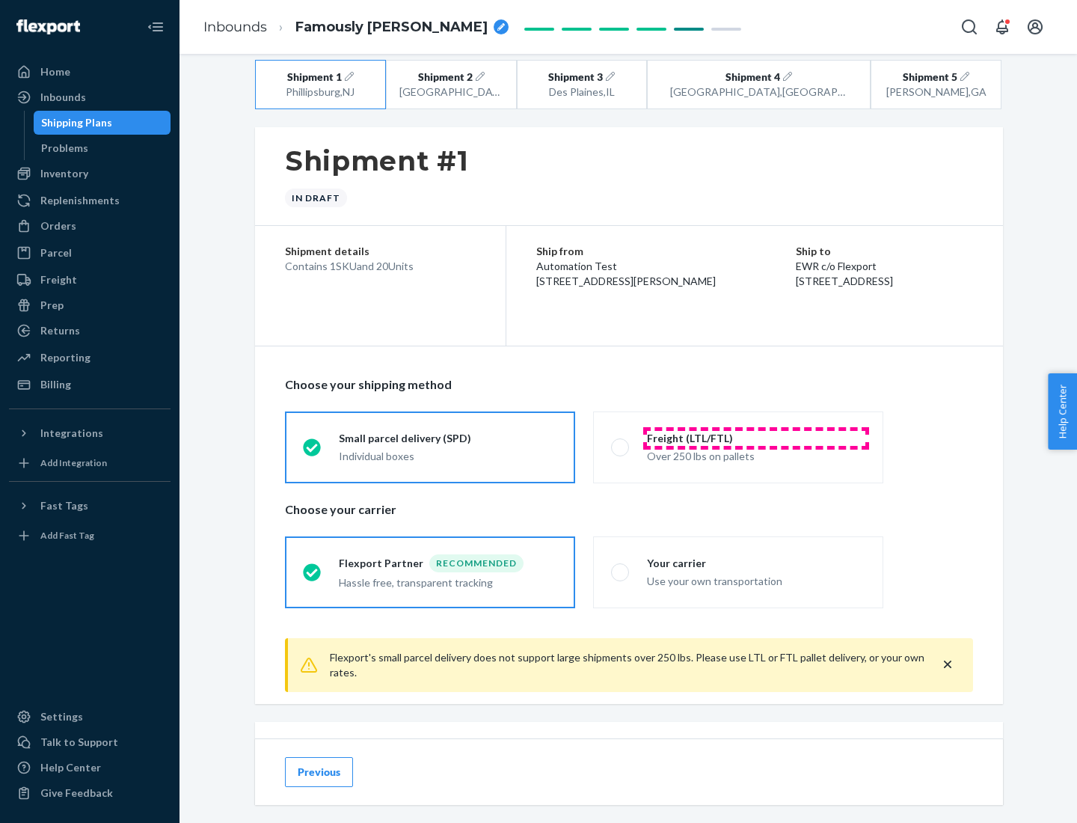
click at [756, 437] on div "Freight (LTL/FTL)" at bounding box center [756, 438] width 218 height 15
click at [621, 442] on input "Freight (LTL/FTL) Over 250 lbs on pallets" at bounding box center [616, 447] width 10 height 10
radio input "true"
radio input "false"
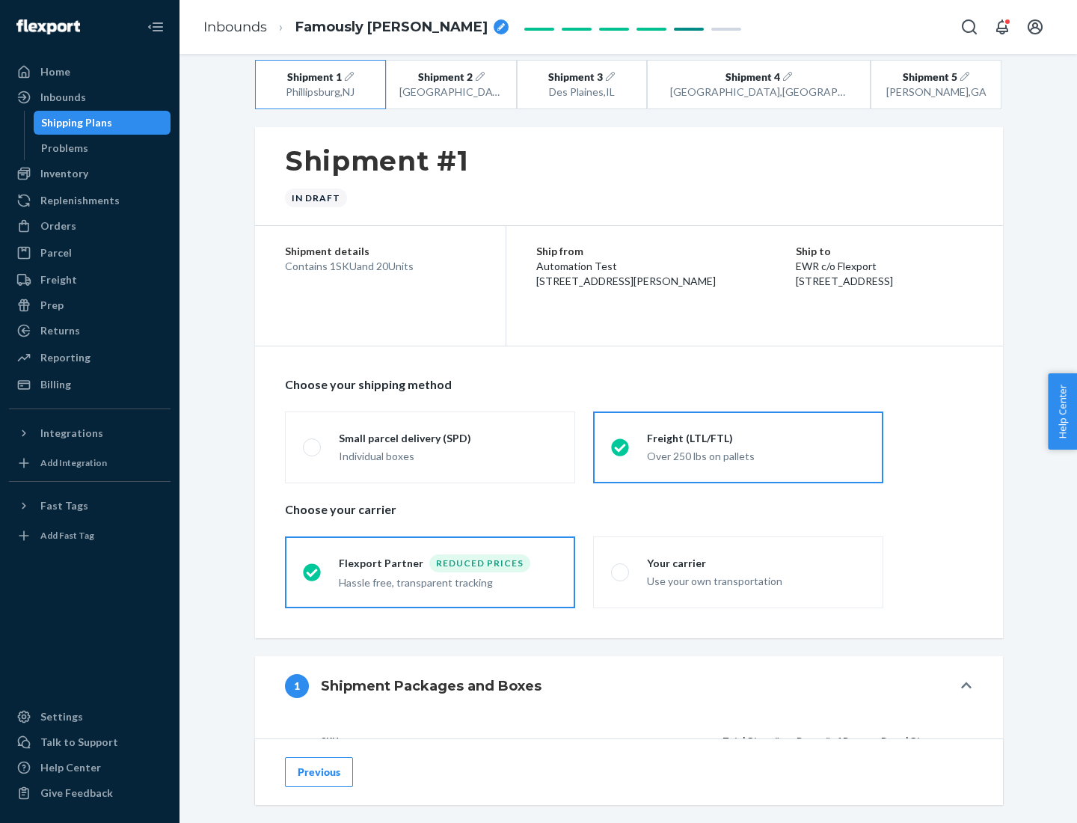
scroll to position [141, 0]
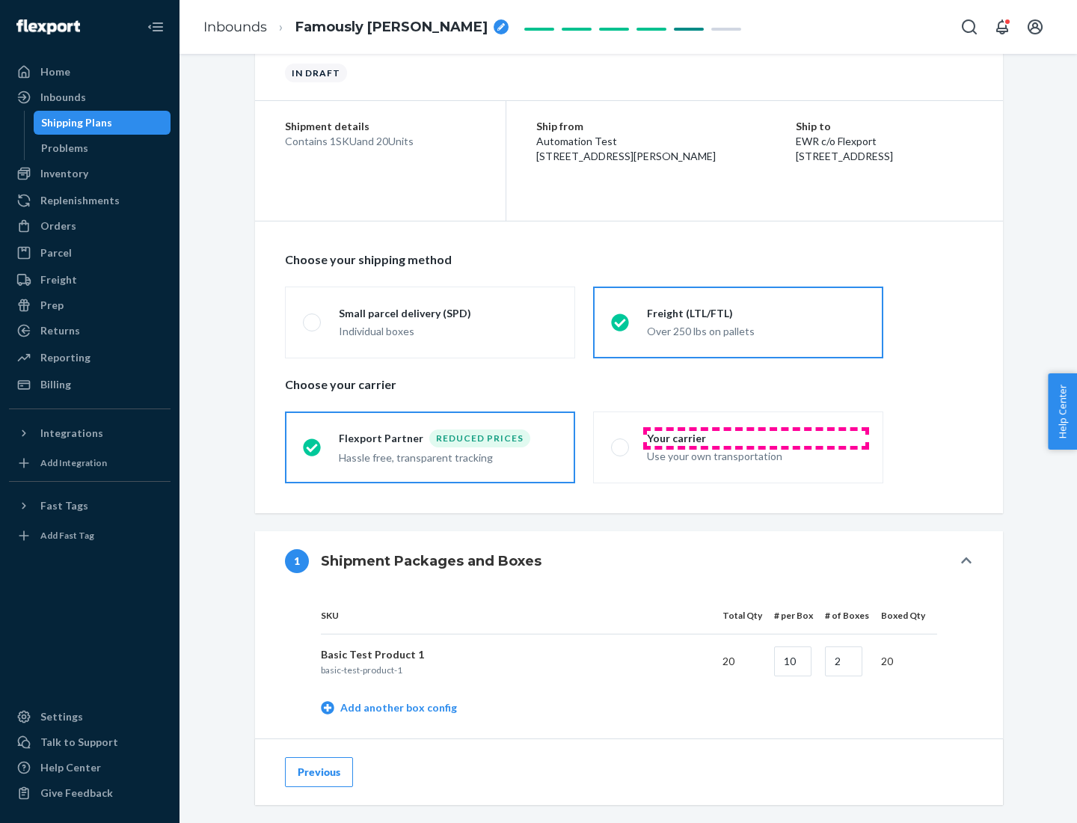
click at [756, 437] on div "Your carrier" at bounding box center [756, 438] width 218 height 15
click at [621, 442] on input "Your carrier Use your own transportation" at bounding box center [616, 447] width 10 height 10
radio input "true"
radio input "false"
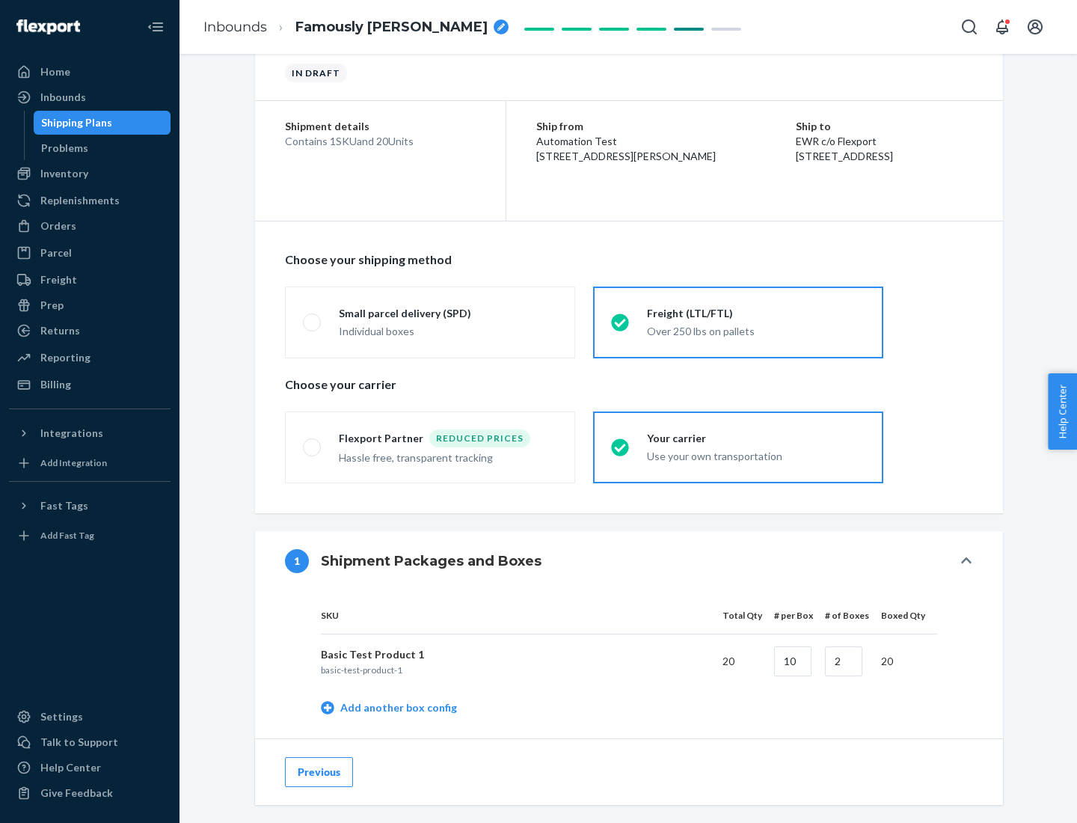
scroll to position [473, 0]
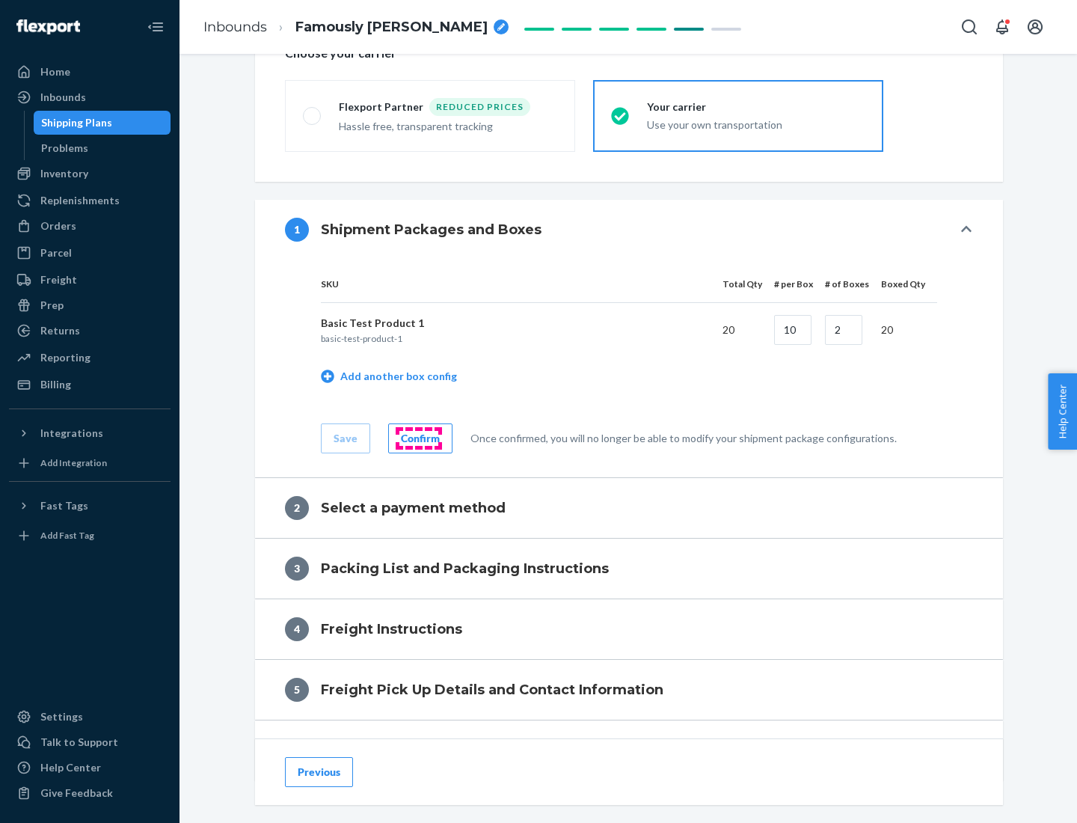
click at [418, 437] on div "Confirm" at bounding box center [420, 438] width 39 height 15
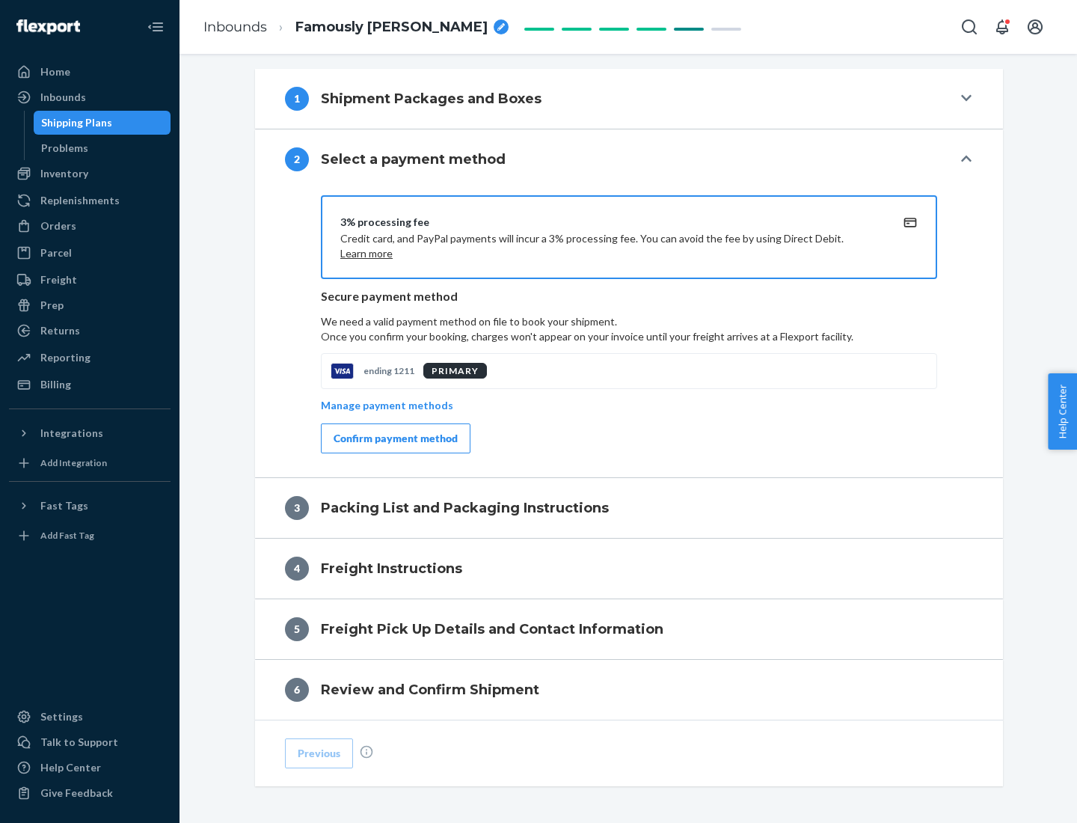
click at [394, 438] on div "Confirm payment method" at bounding box center [395, 438] width 124 height 15
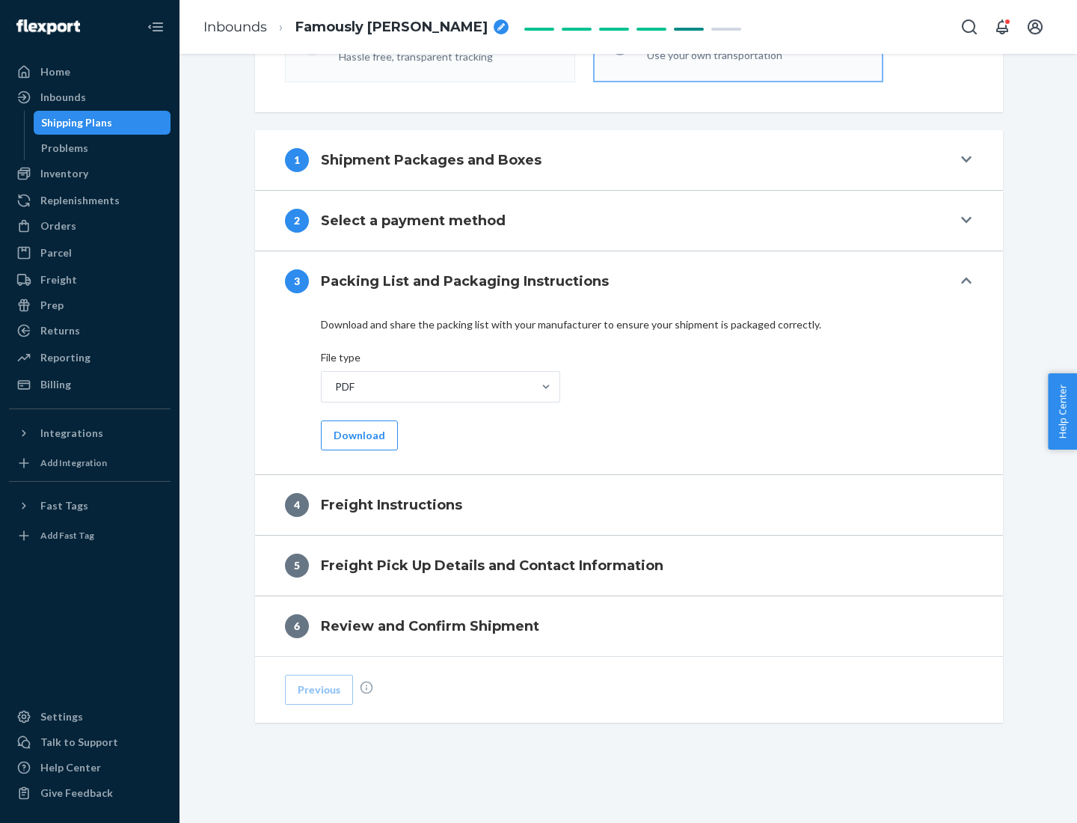
scroll to position [539, 0]
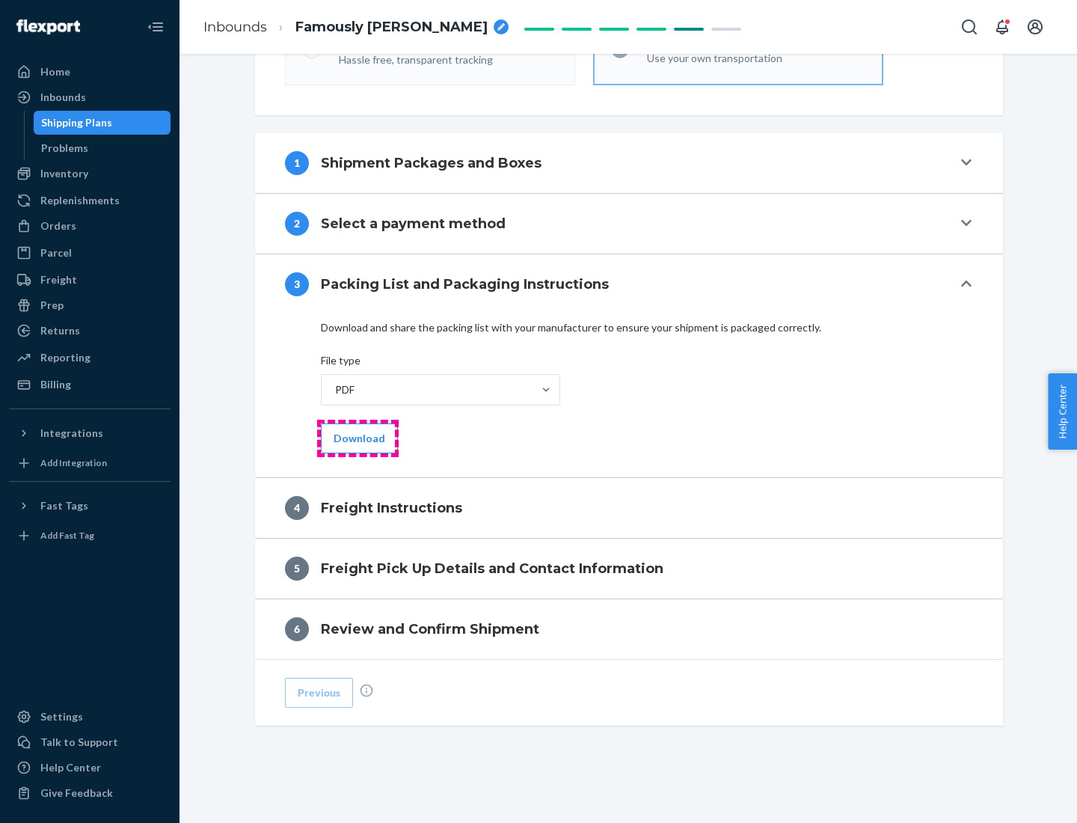
click at [357, 437] on button "Download" at bounding box center [359, 438] width 77 height 30
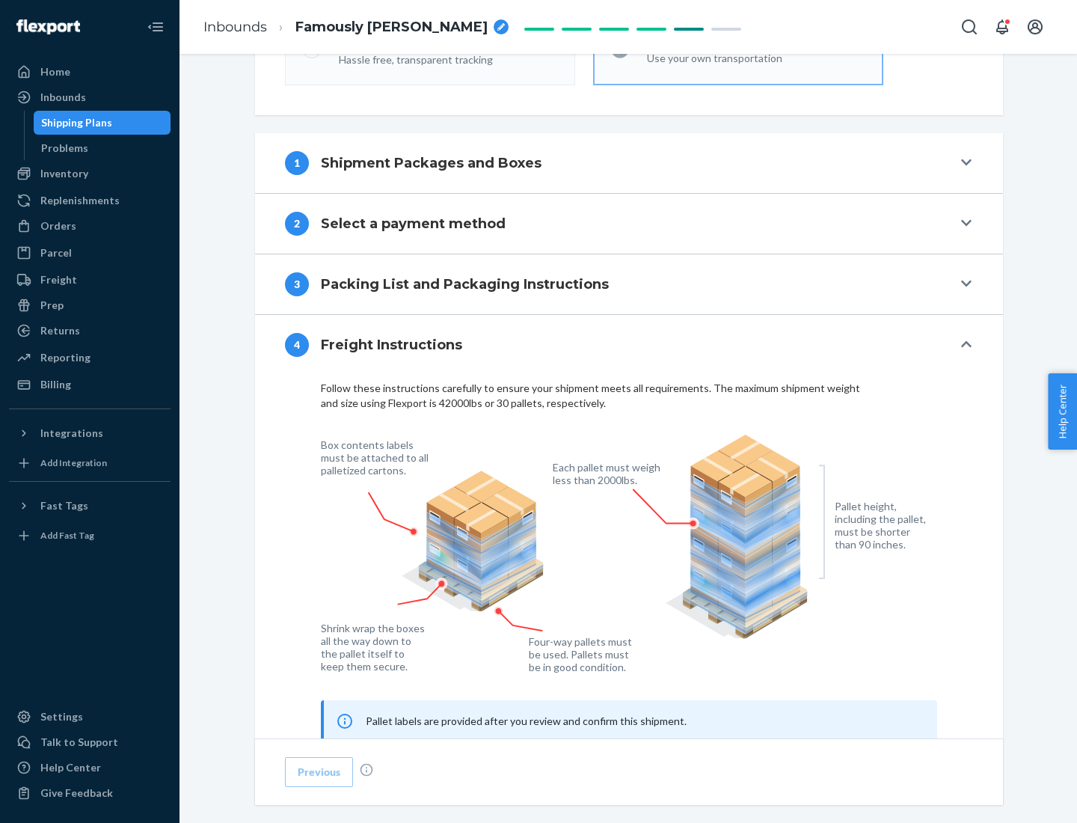
scroll to position [904, 0]
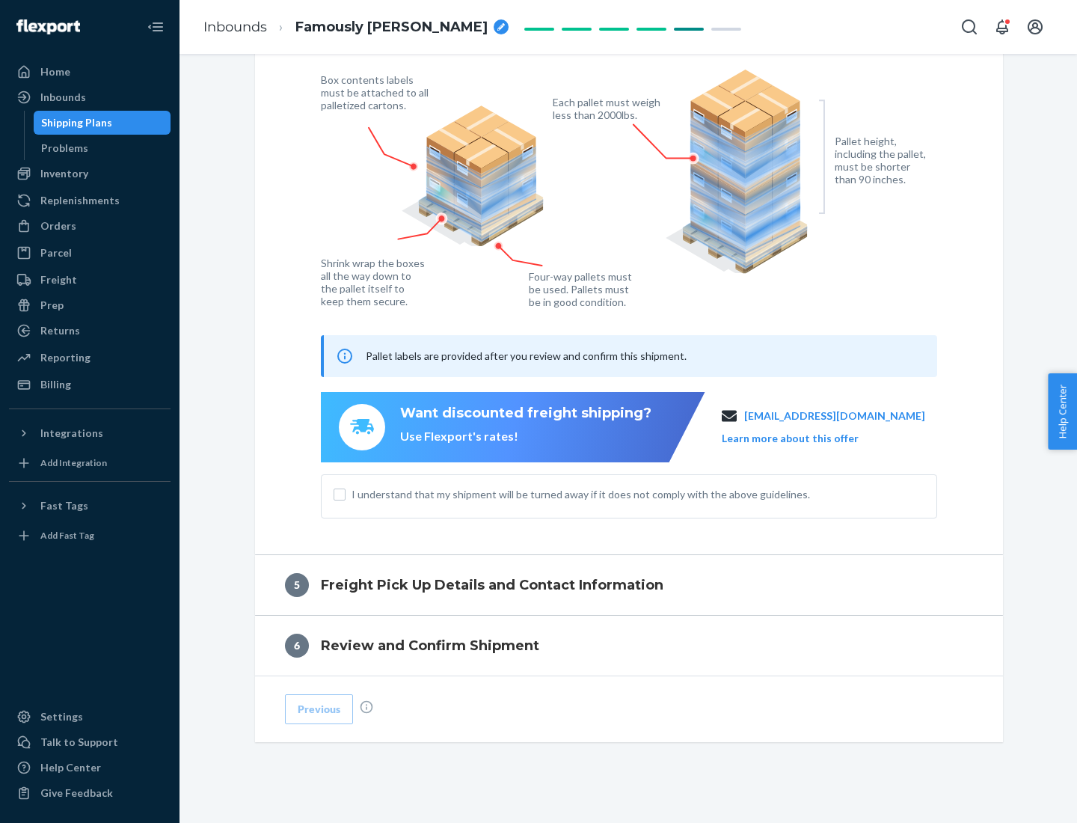
click at [808, 437] on button "Learn more about this offer" at bounding box center [790, 438] width 137 height 15
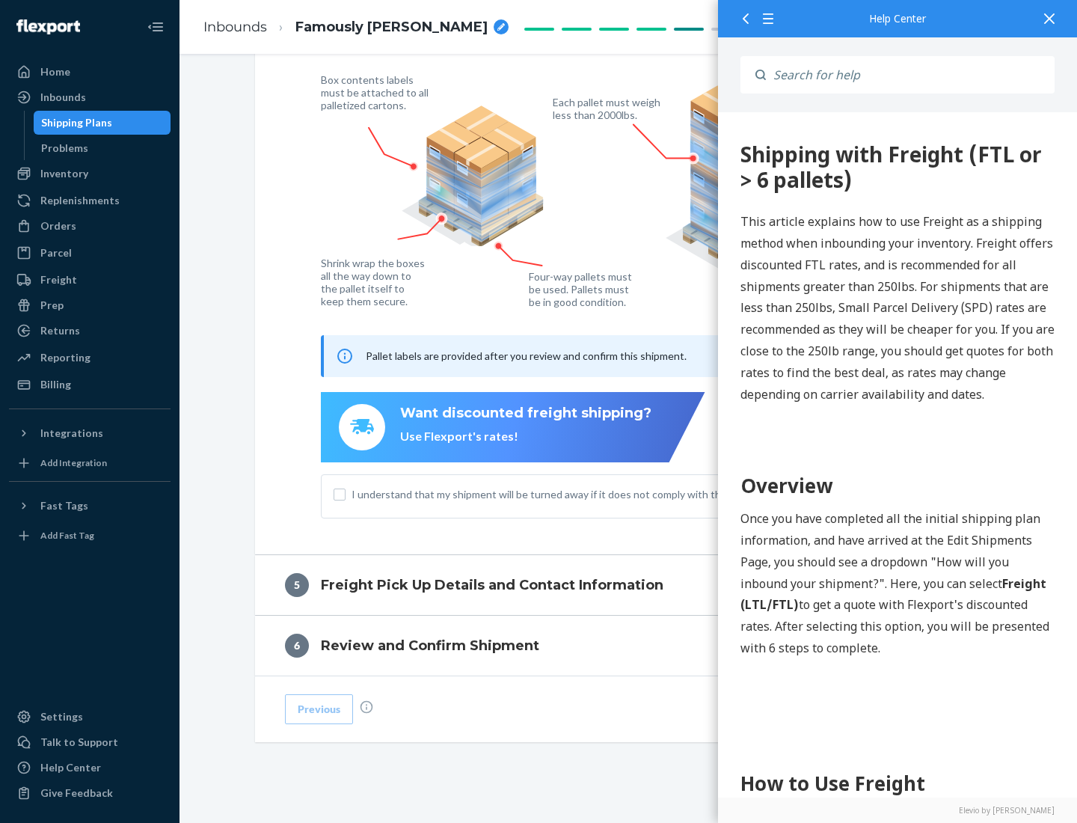
scroll to position [0, 0]
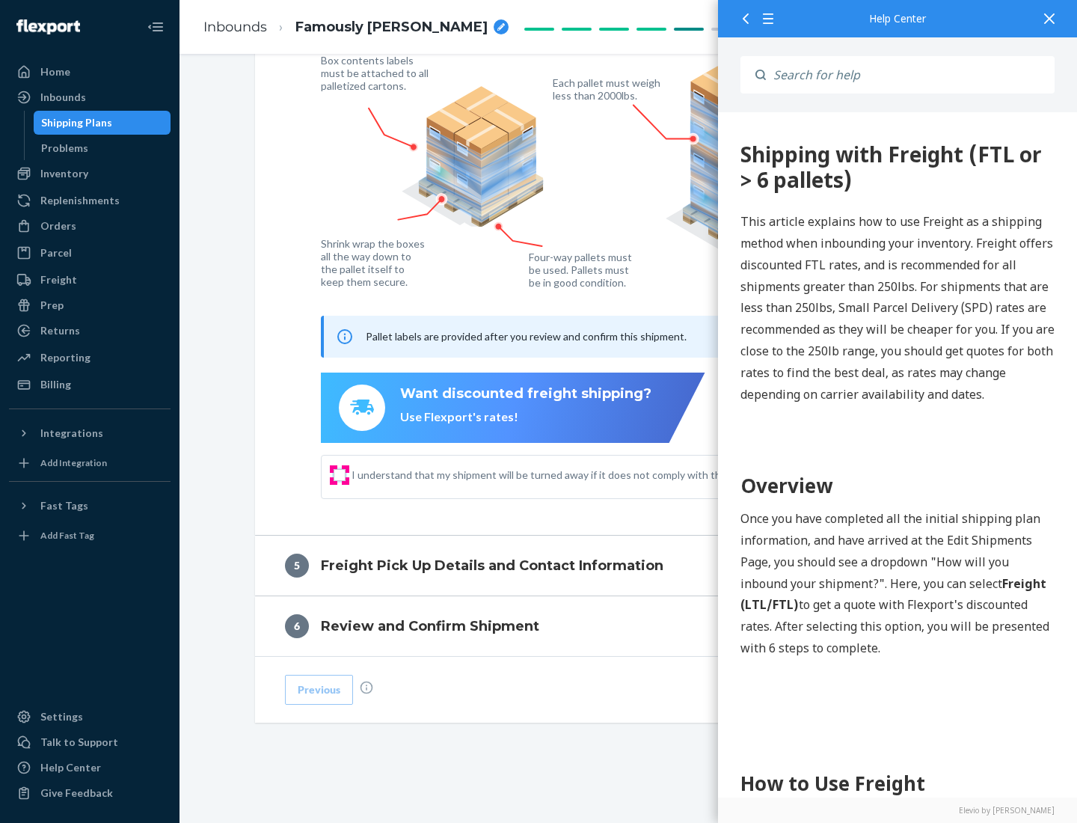
click at [339, 474] on input "I understand that my shipment will be turned away if it does not comply with th…" at bounding box center [339, 475] width 12 height 12
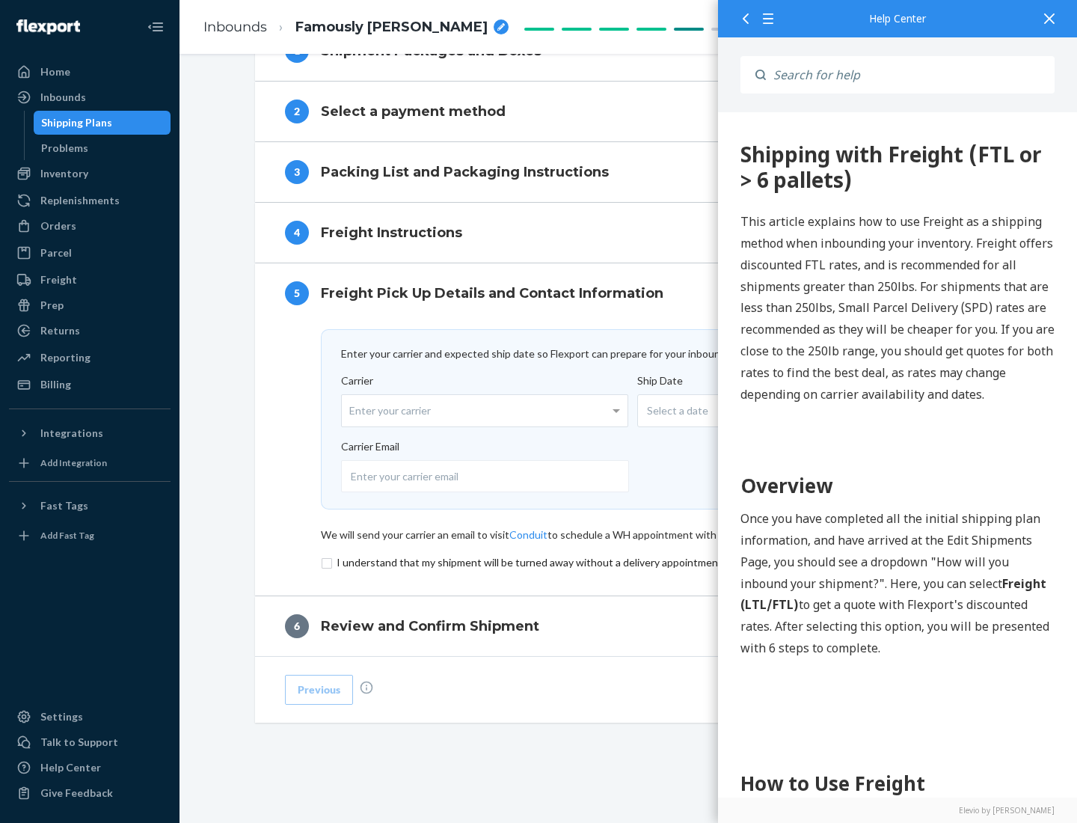
scroll to position [651, 0]
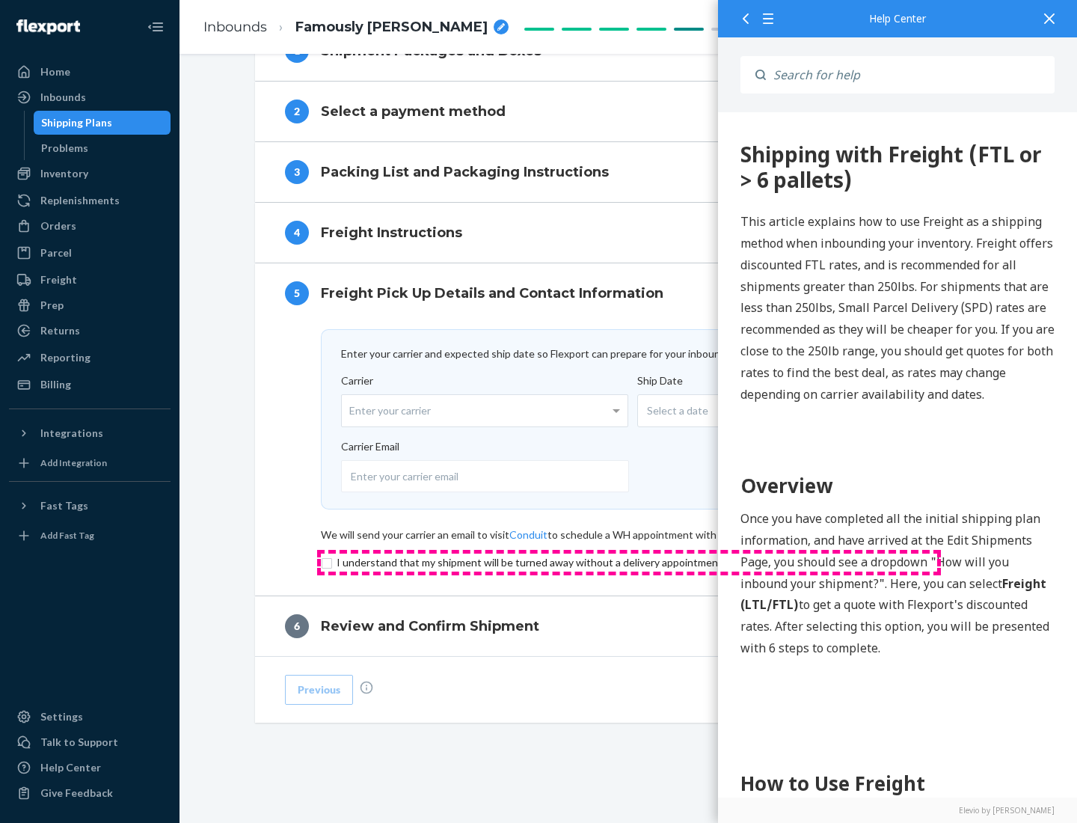
click at [629, 562] on input "checkbox" at bounding box center [629, 562] width 616 height 18
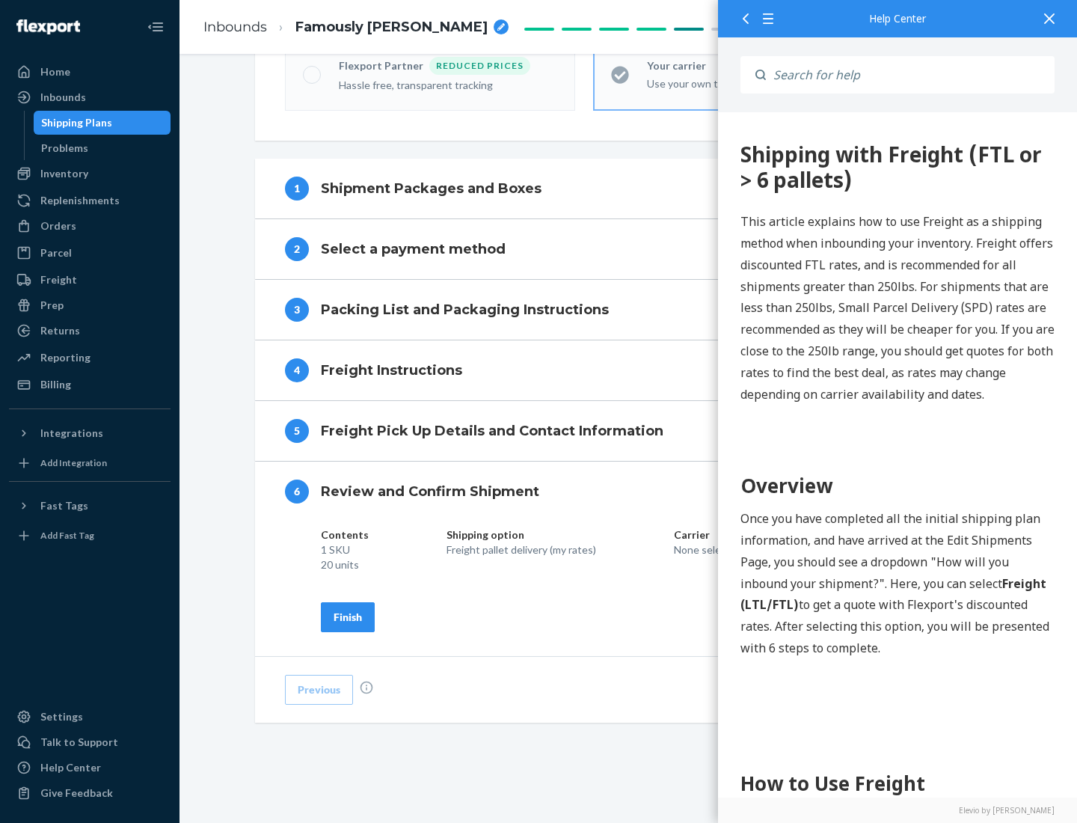
scroll to position [514, 0]
click at [348, 616] on div "Finish" at bounding box center [347, 616] width 28 height 15
